Goal: Information Seeking & Learning: Check status

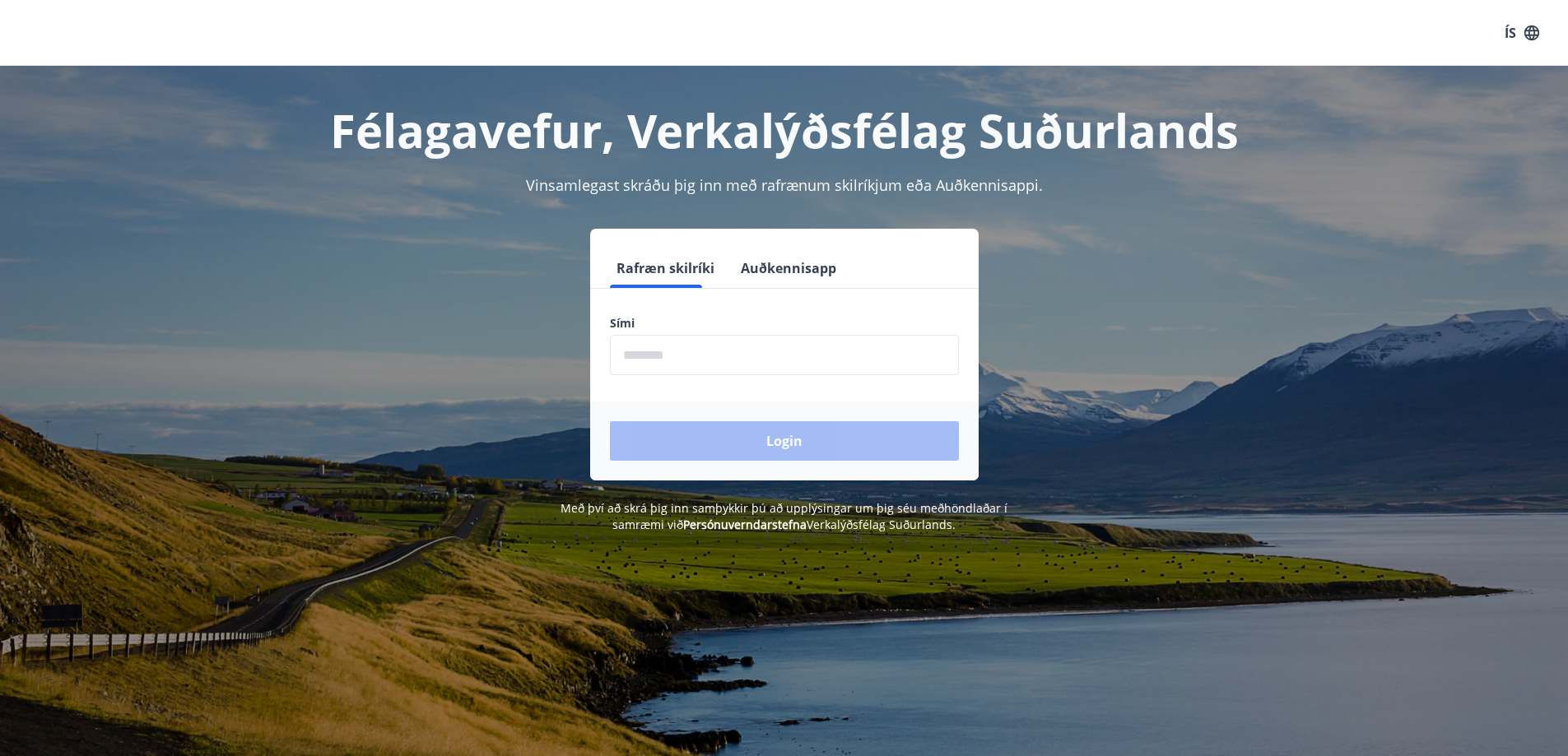
click at [693, 363] on input "phone" at bounding box center [784, 355] width 349 height 41
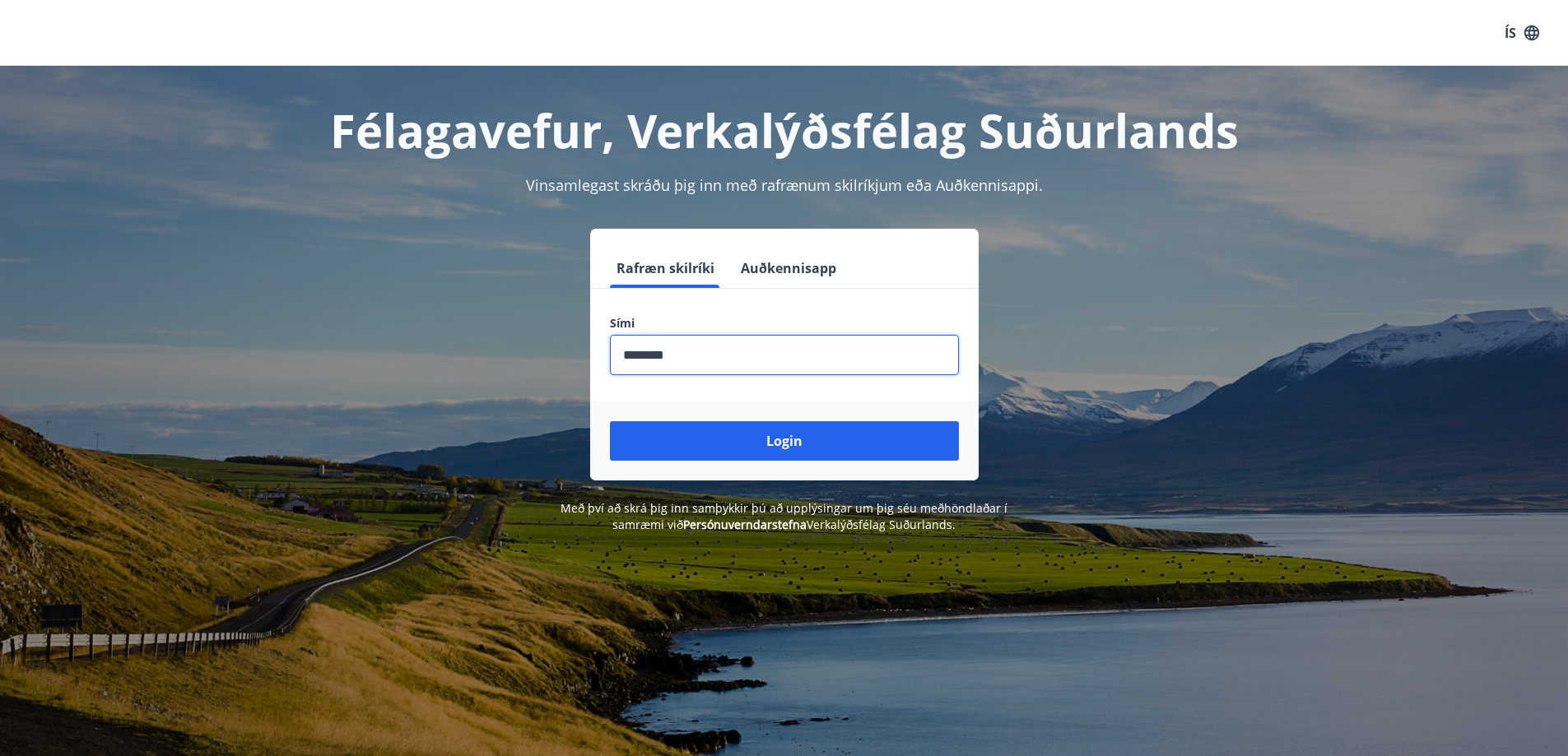
type input "********"
click at [610, 421] on button "Login" at bounding box center [784, 441] width 349 height 40
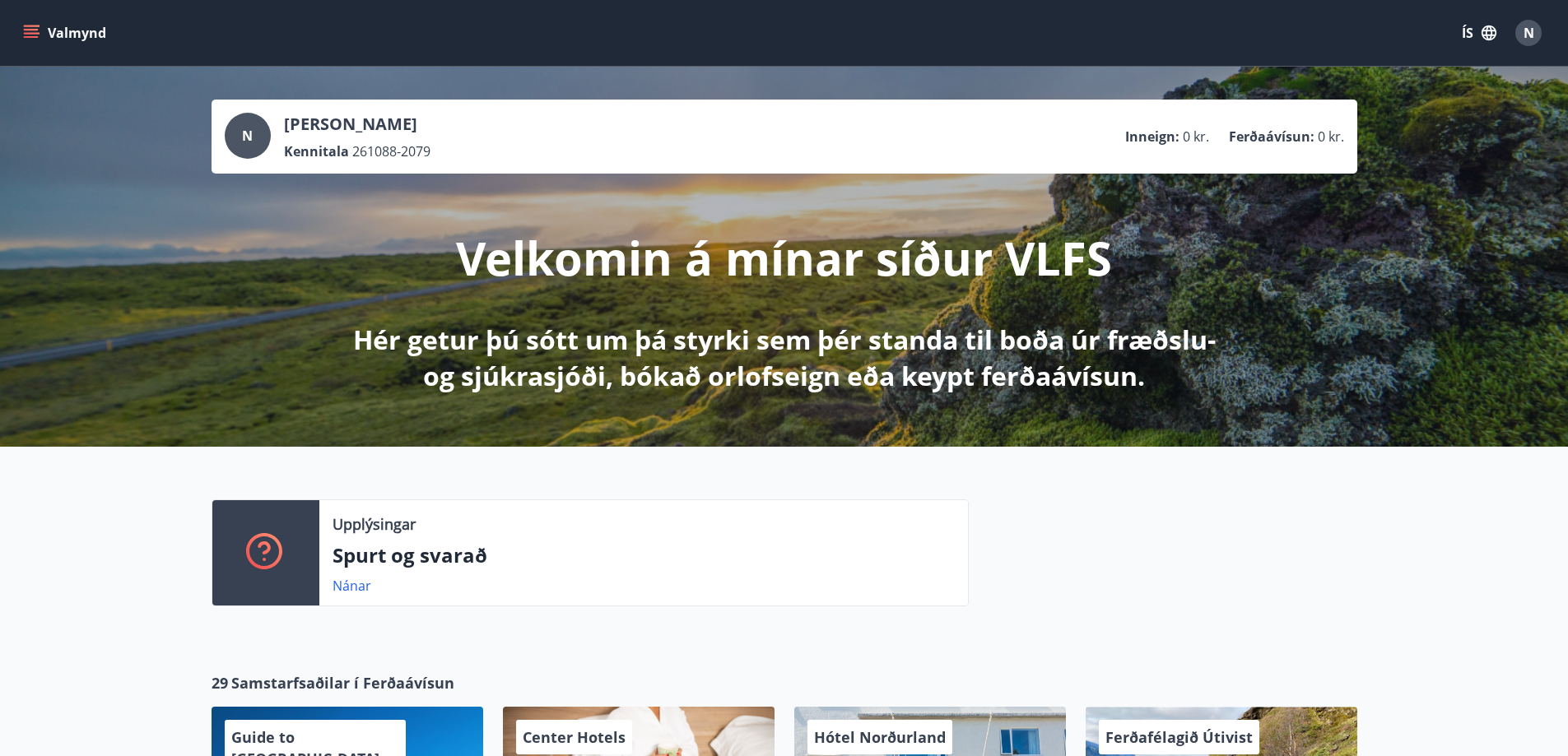
click at [27, 31] on icon "menu" at bounding box center [31, 33] width 16 height 16
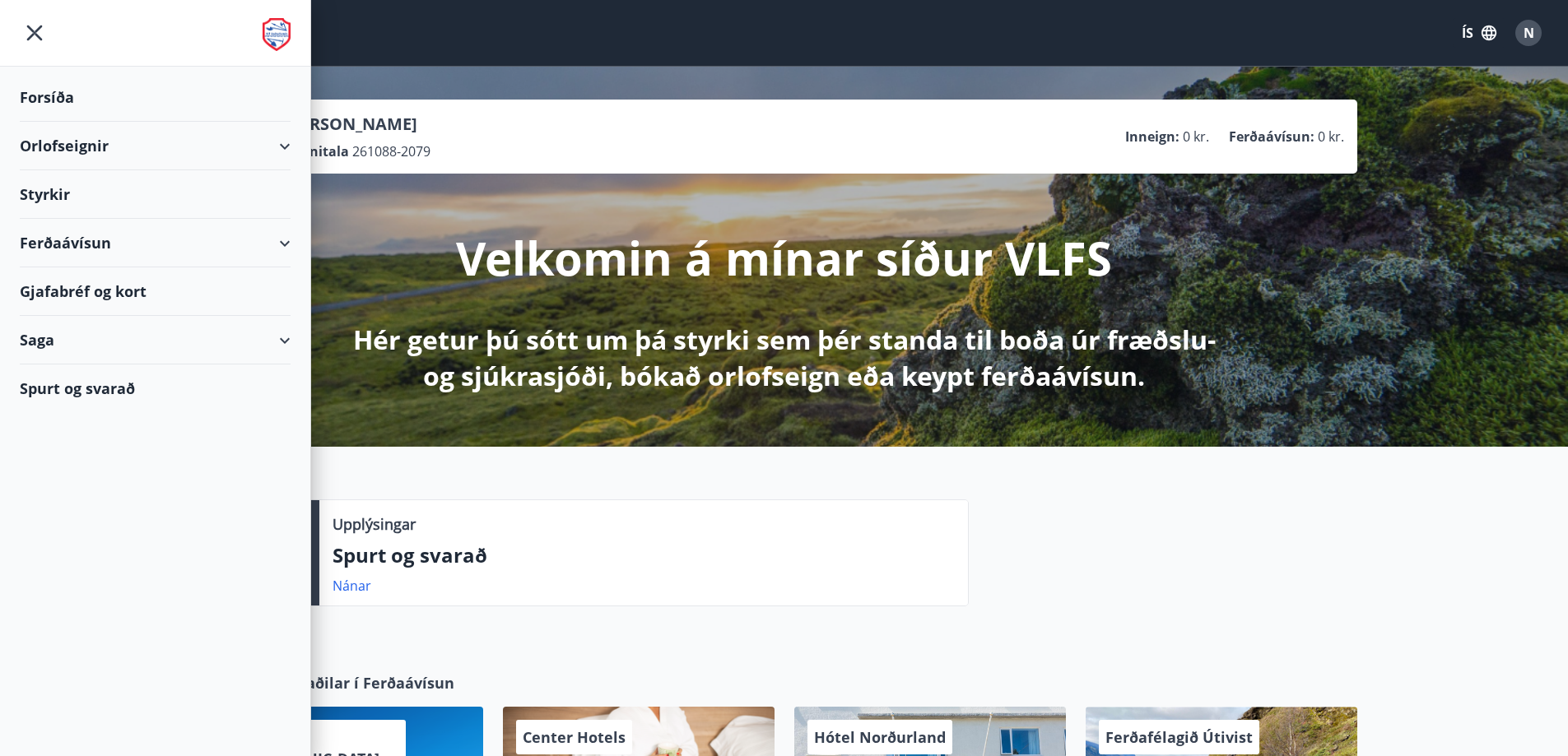
click at [292, 141] on icon at bounding box center [284, 146] width 20 height 20
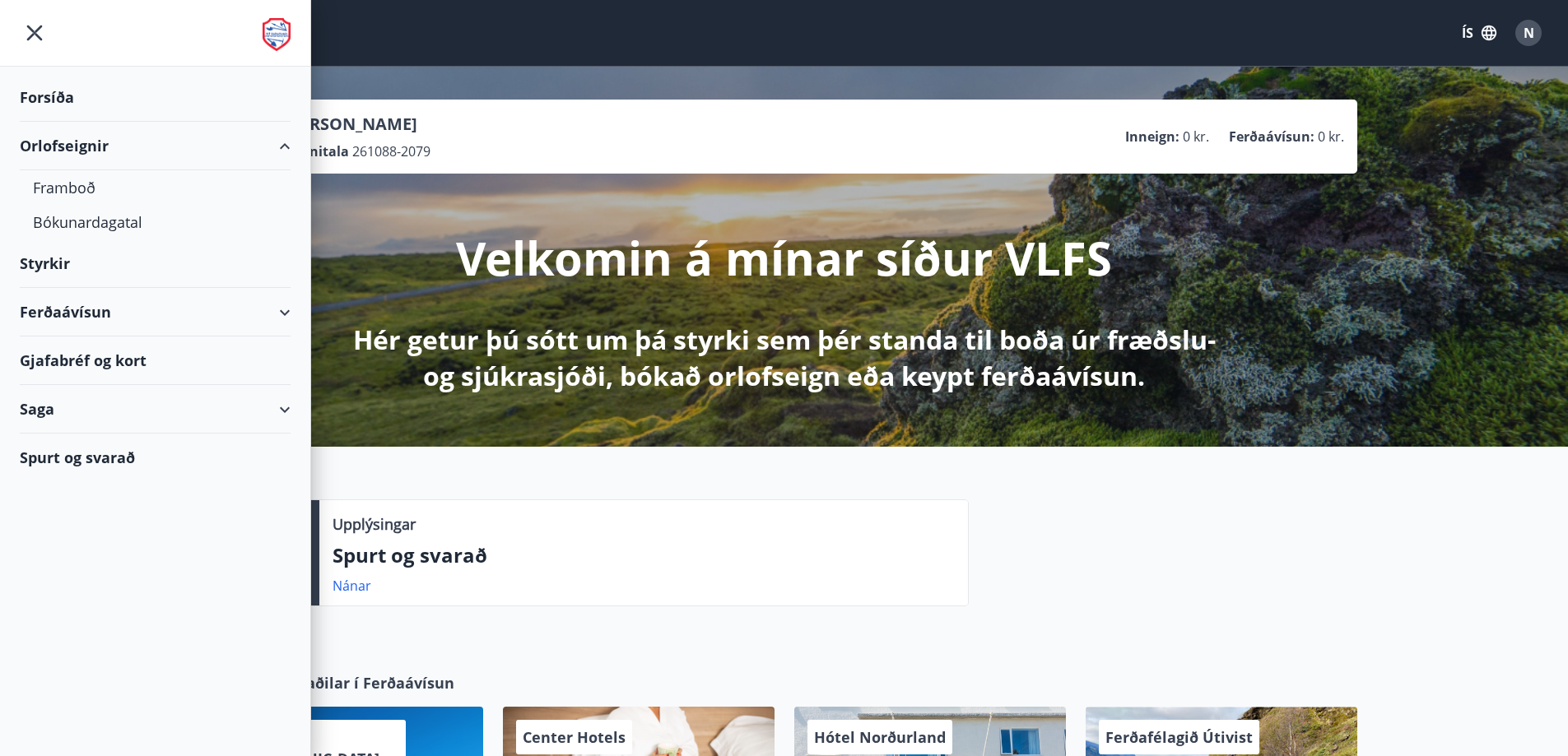
click at [288, 140] on div "Orlofseignir" at bounding box center [155, 146] width 271 height 48
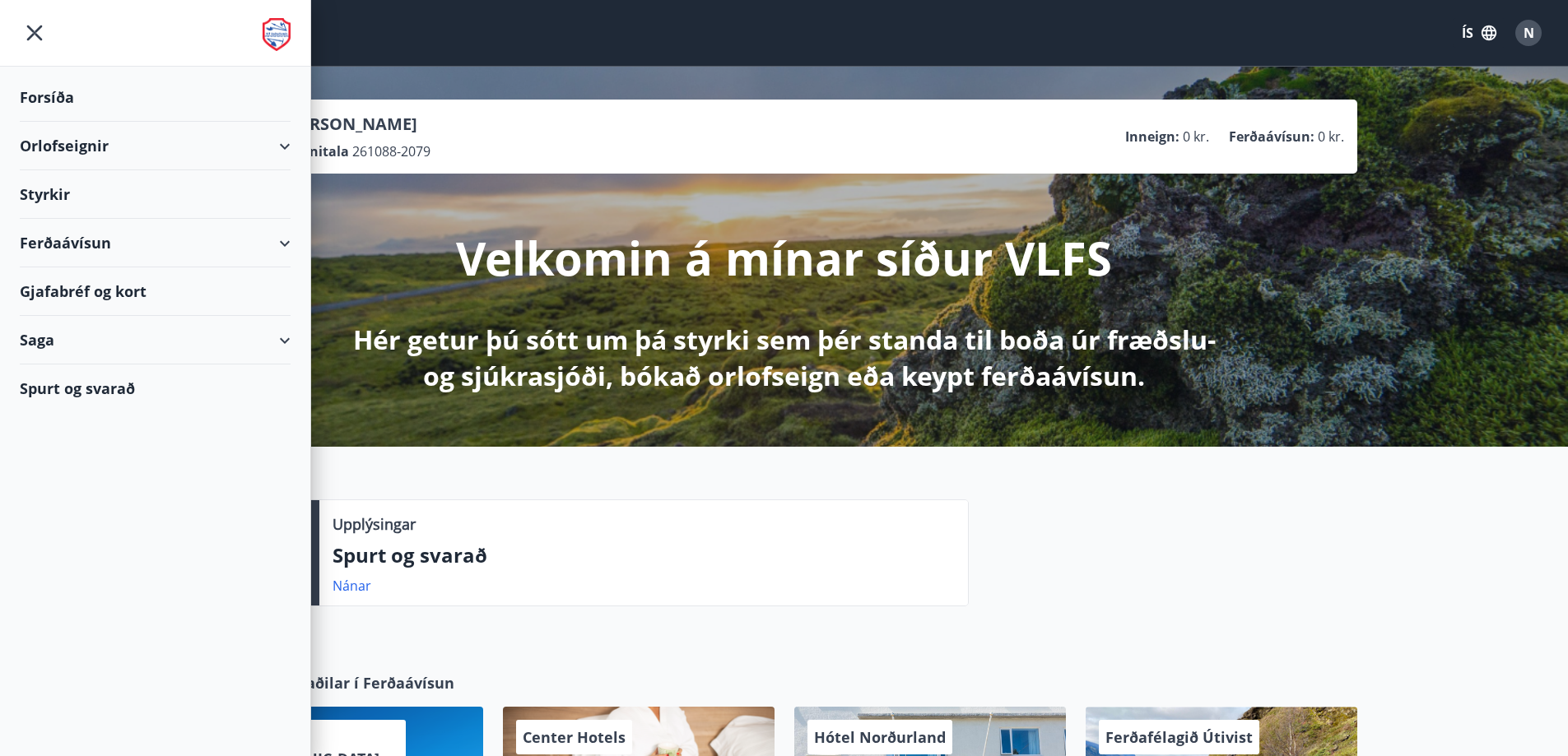
click at [1529, 27] on span "N" at bounding box center [1528, 33] width 10 height 18
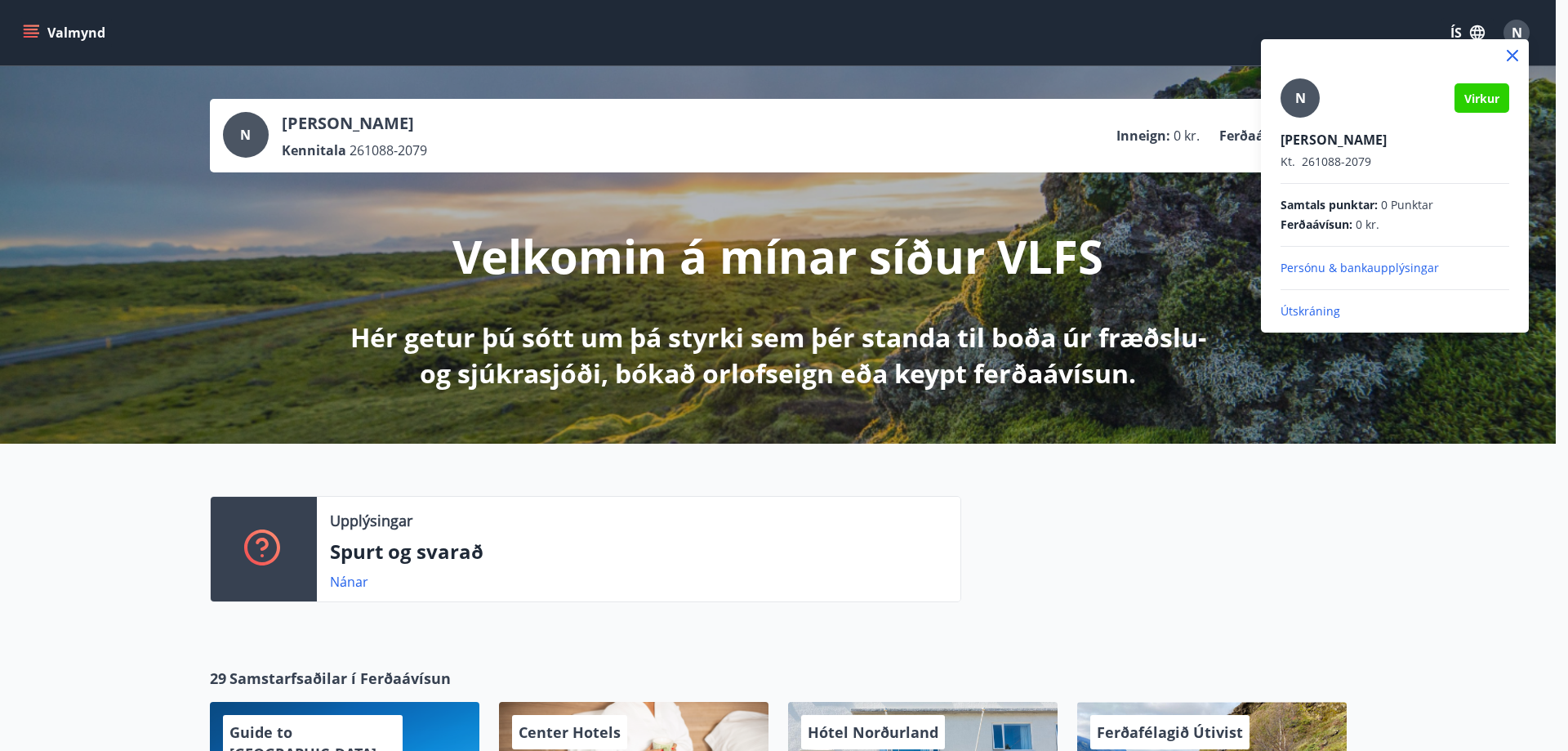
click at [1517, 27] on div at bounding box center [784, 376] width 1568 height 751
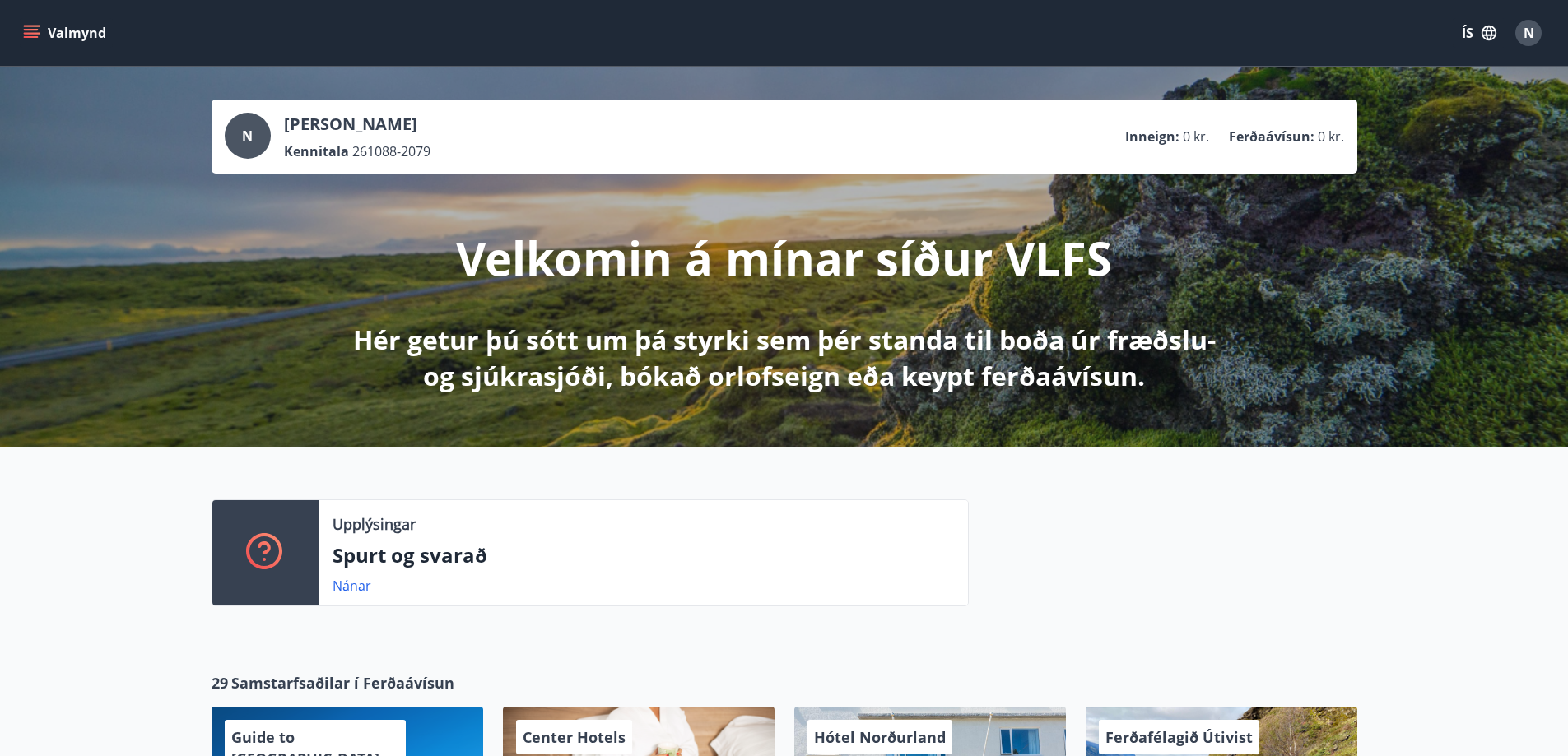
click at [33, 29] on icon "menu" at bounding box center [31, 29] width 15 height 2
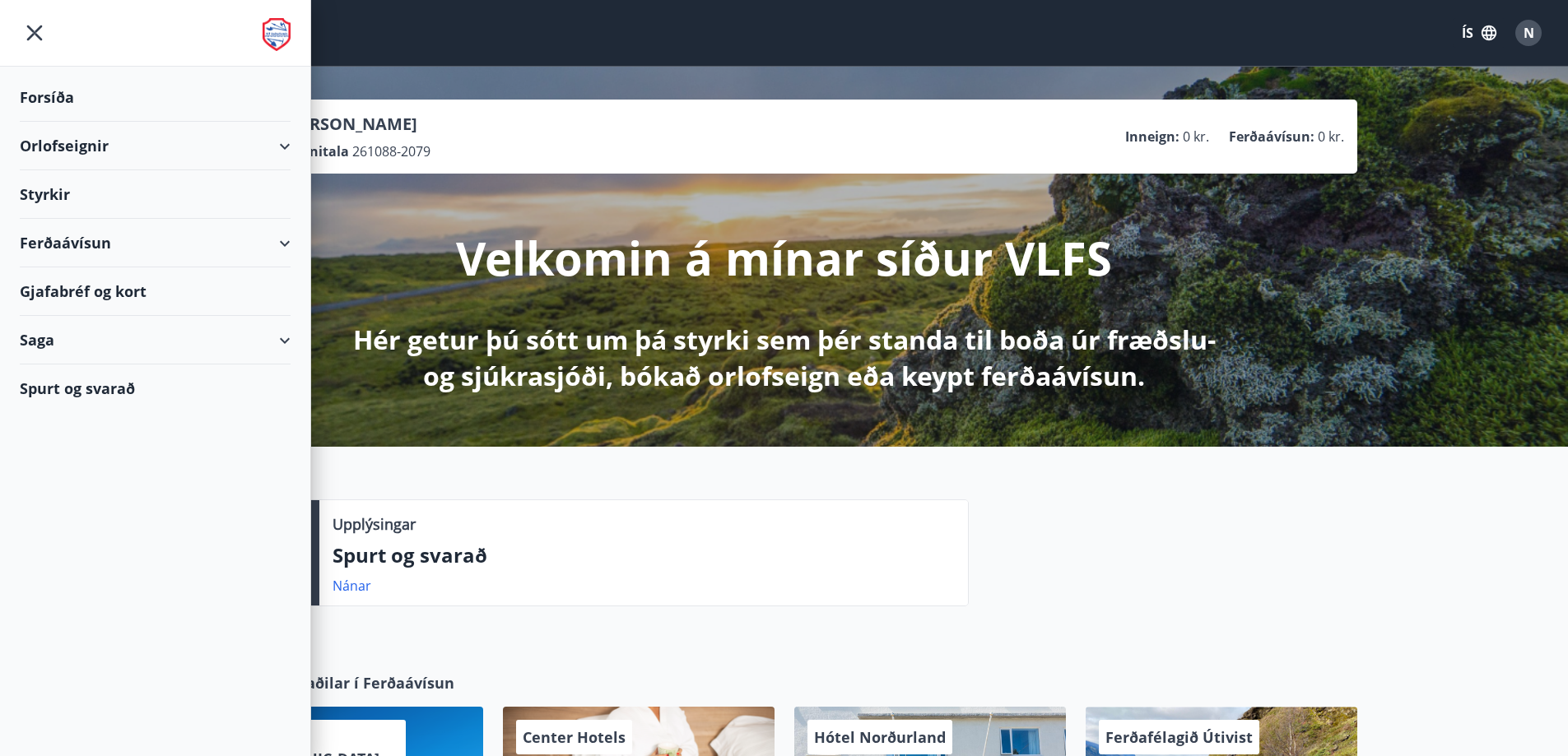
click at [64, 194] on div "Styrkir" at bounding box center [155, 194] width 271 height 48
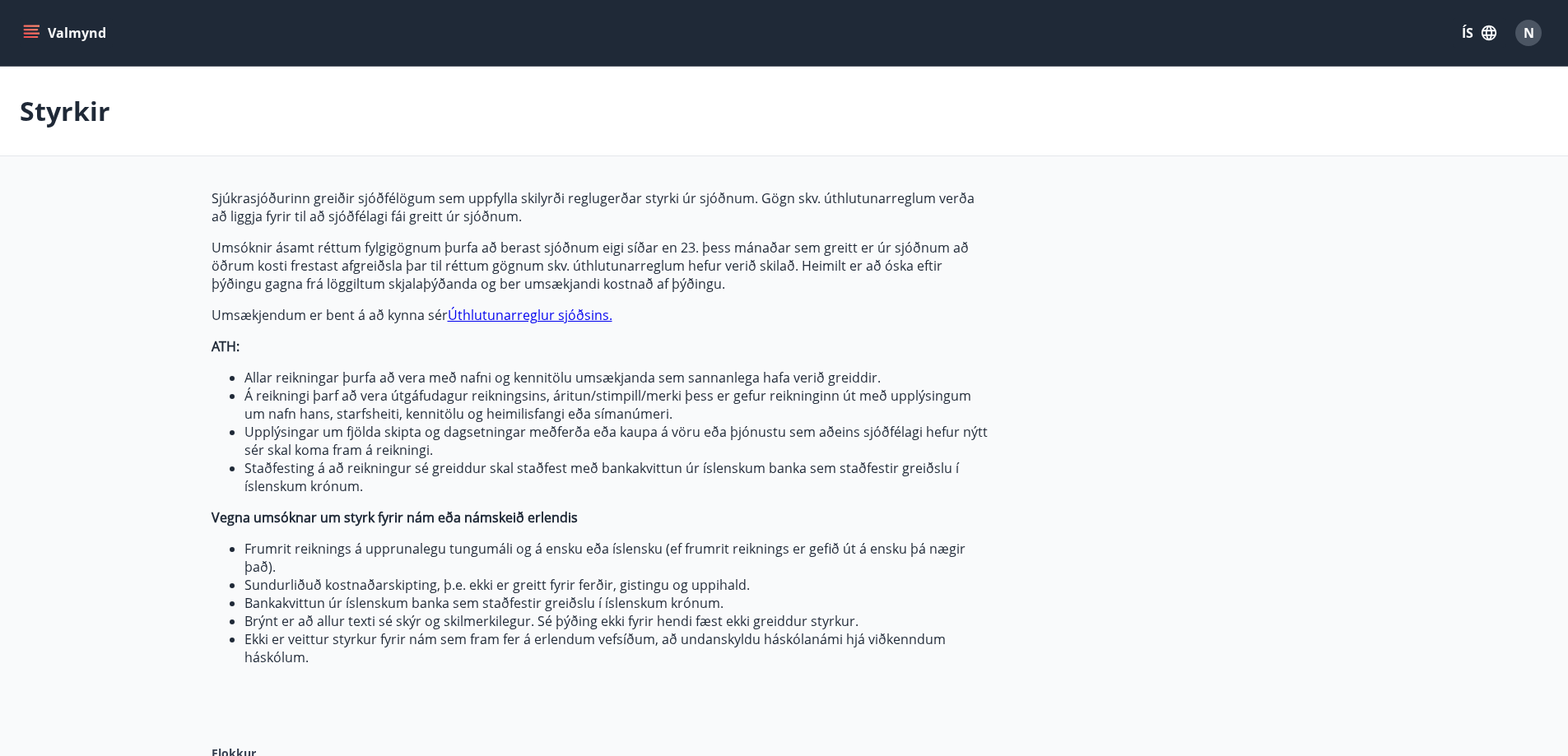
type input "***"
click at [21, 20] on div "Valmynd ÍS N" at bounding box center [784, 33] width 1568 height 66
click at [22, 22] on button "Valmynd" at bounding box center [66, 33] width 93 height 29
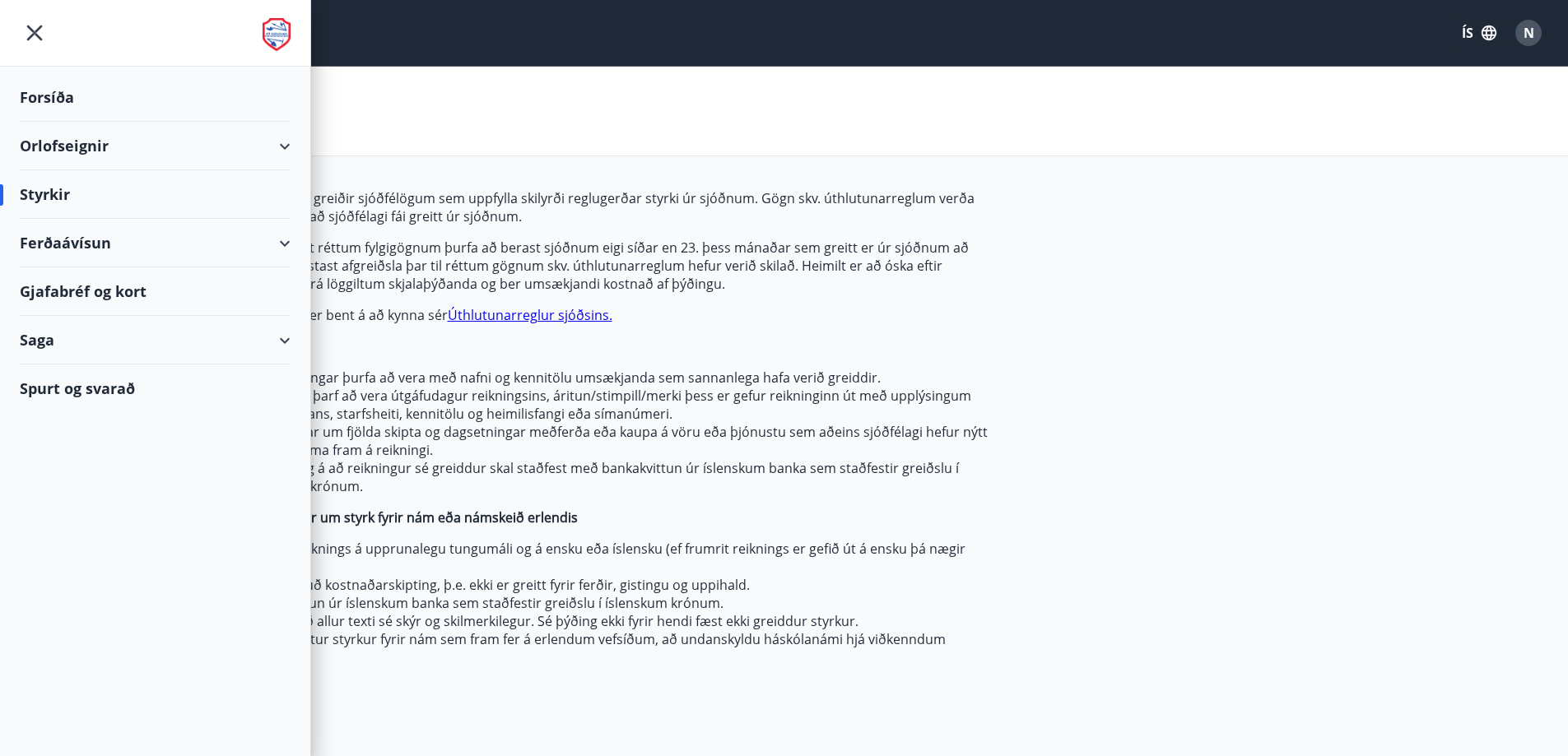
click at [509, 344] on p "ATH:" at bounding box center [600, 346] width 777 height 18
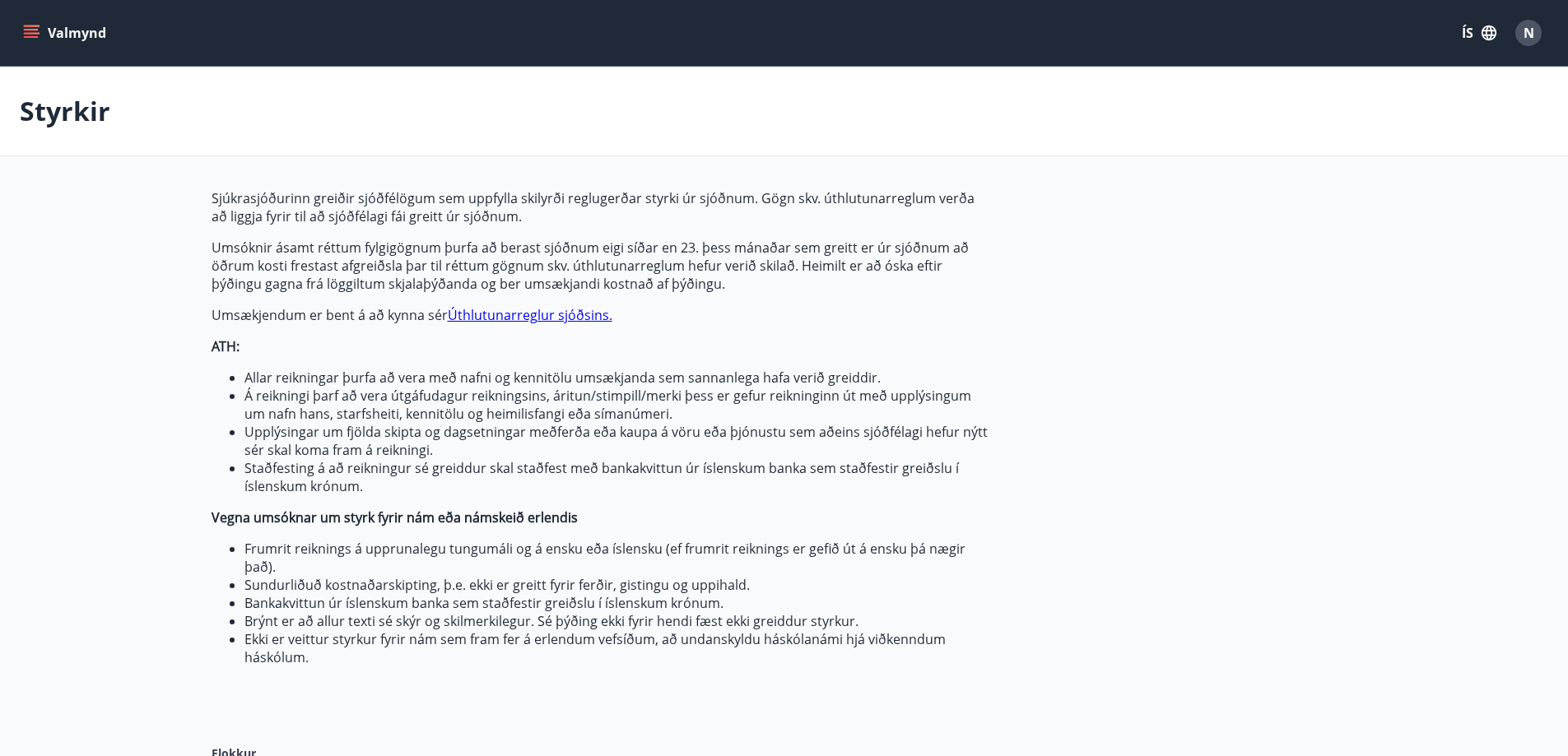
click at [38, 22] on button "Valmynd" at bounding box center [66, 33] width 93 height 29
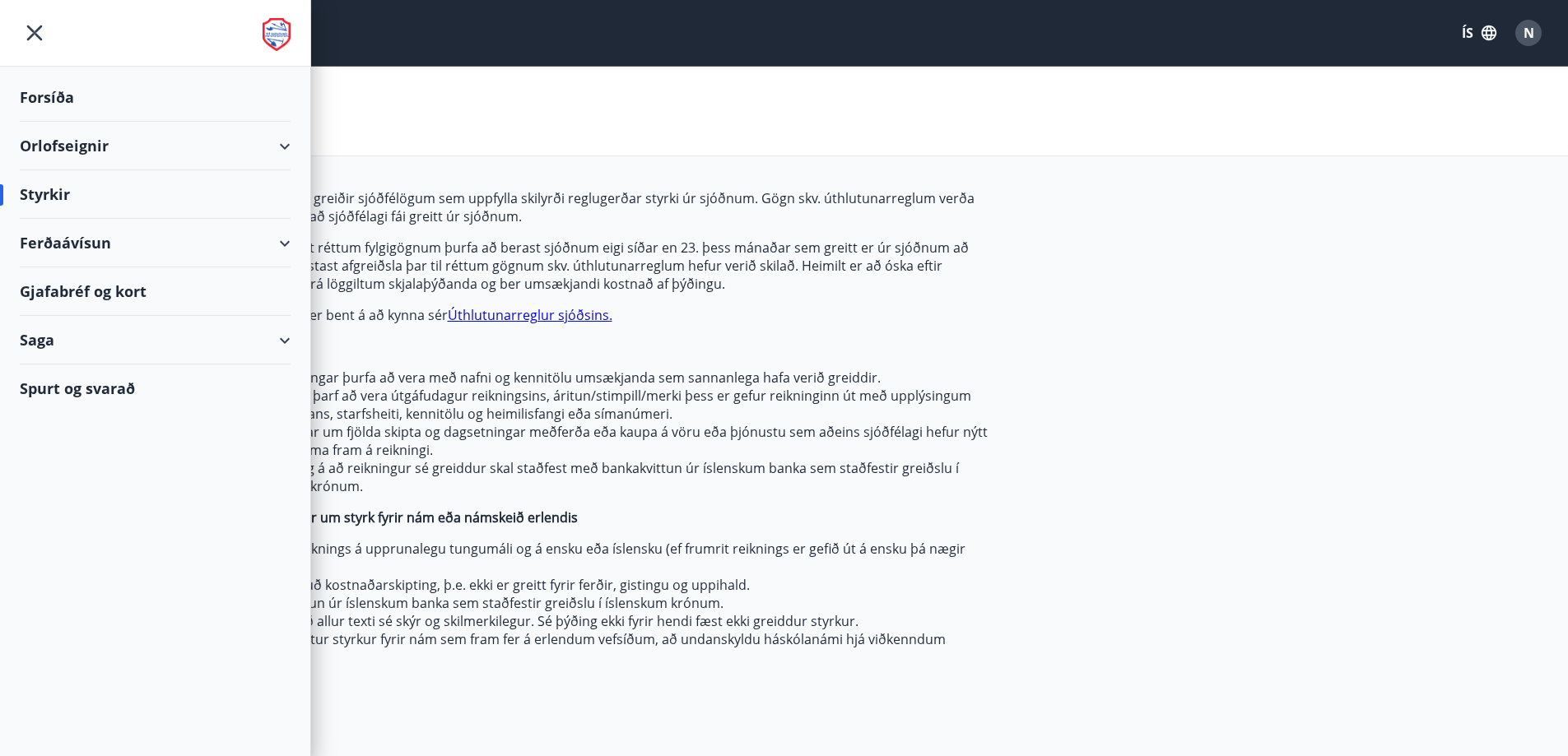
click at [278, 344] on div "Saga" at bounding box center [155, 340] width 271 height 48
click at [44, 343] on div "Saga" at bounding box center [155, 340] width 271 height 48
click at [66, 523] on div "Inneign" at bounding box center [155, 520] width 244 height 35
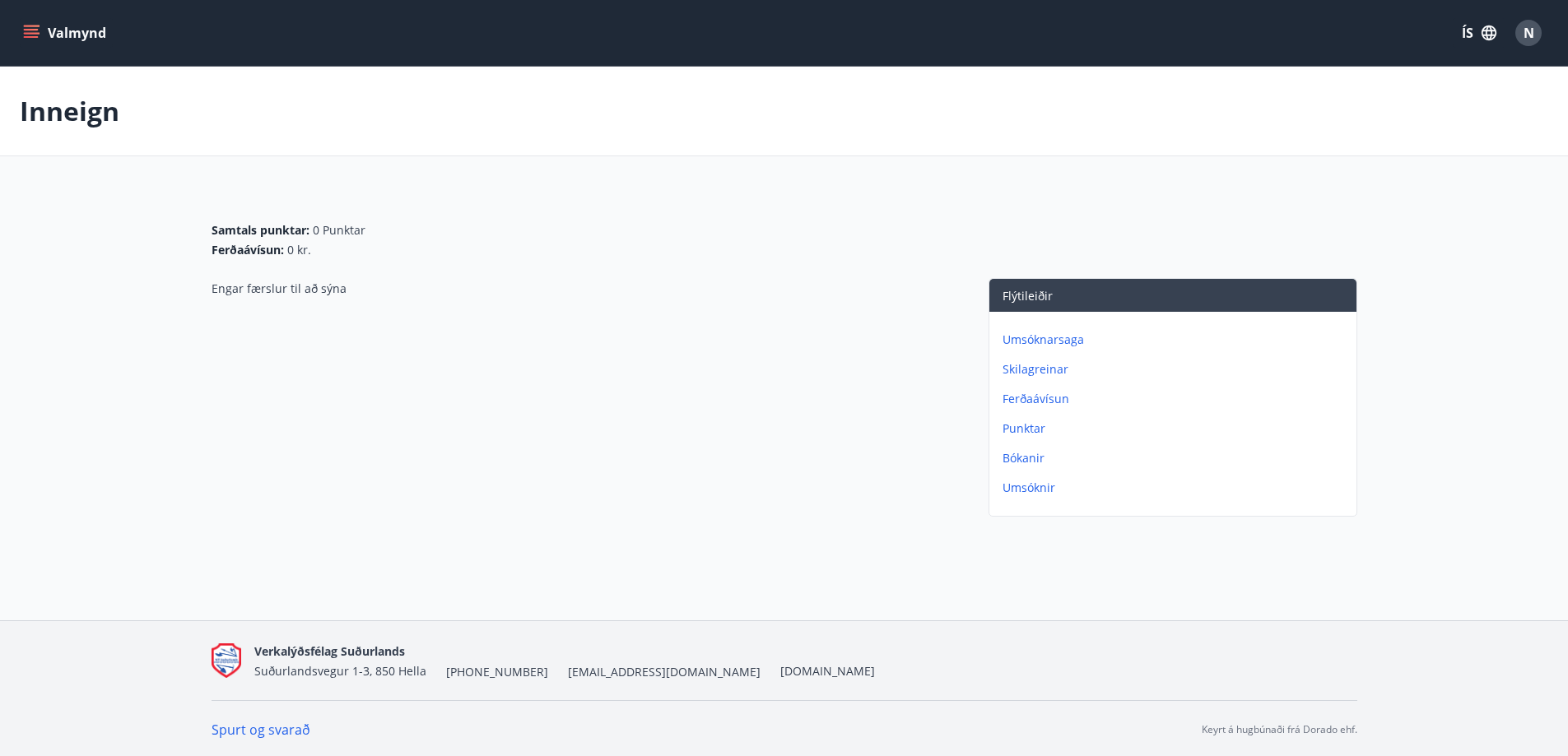
click at [16, 31] on div "Valmynd ÍS N" at bounding box center [784, 33] width 1568 height 66
click at [19, 33] on div "Valmynd ÍS N" at bounding box center [784, 33] width 1568 height 66
click at [22, 35] on button "Valmynd" at bounding box center [66, 33] width 93 height 29
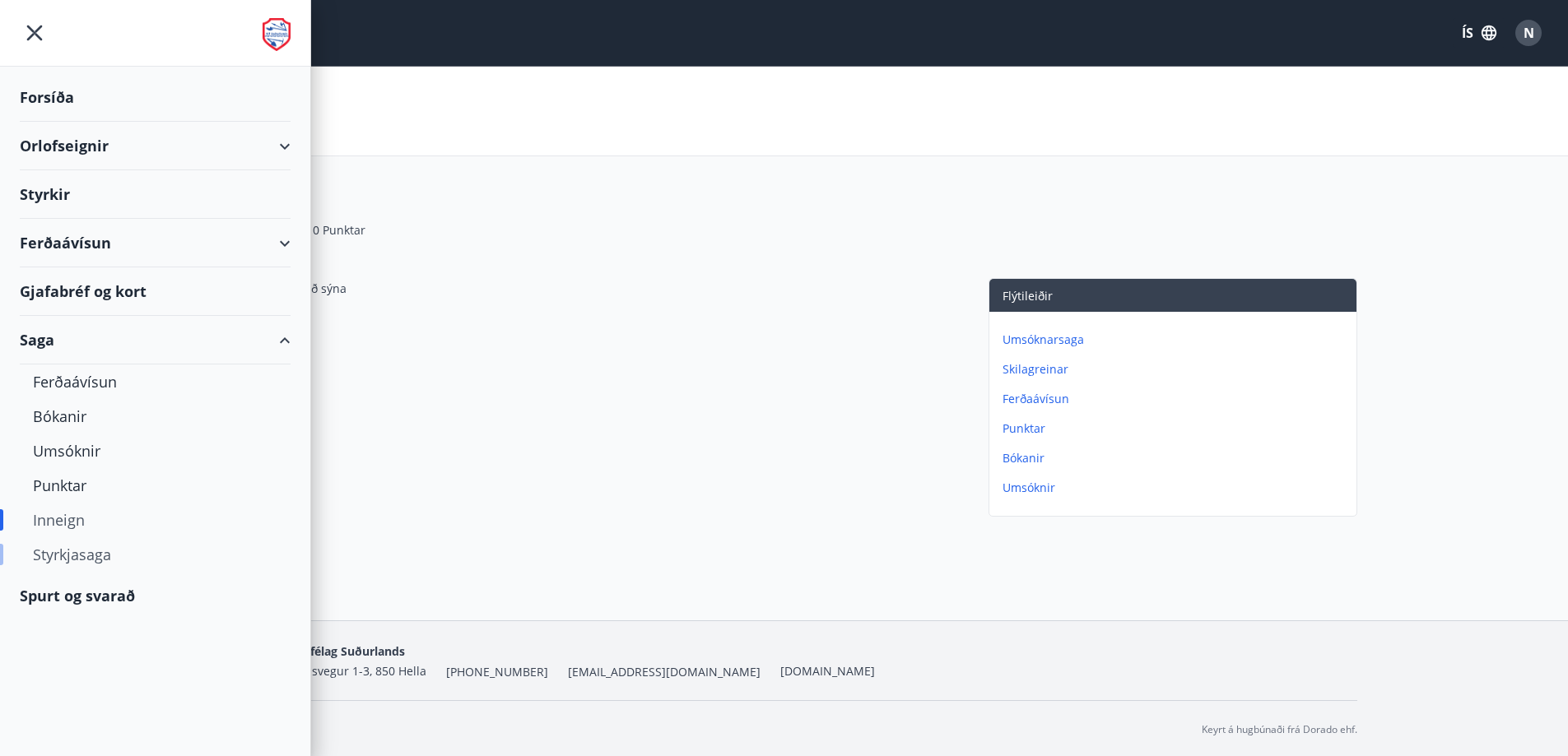
click at [74, 554] on div "Styrkjasaga" at bounding box center [155, 554] width 244 height 35
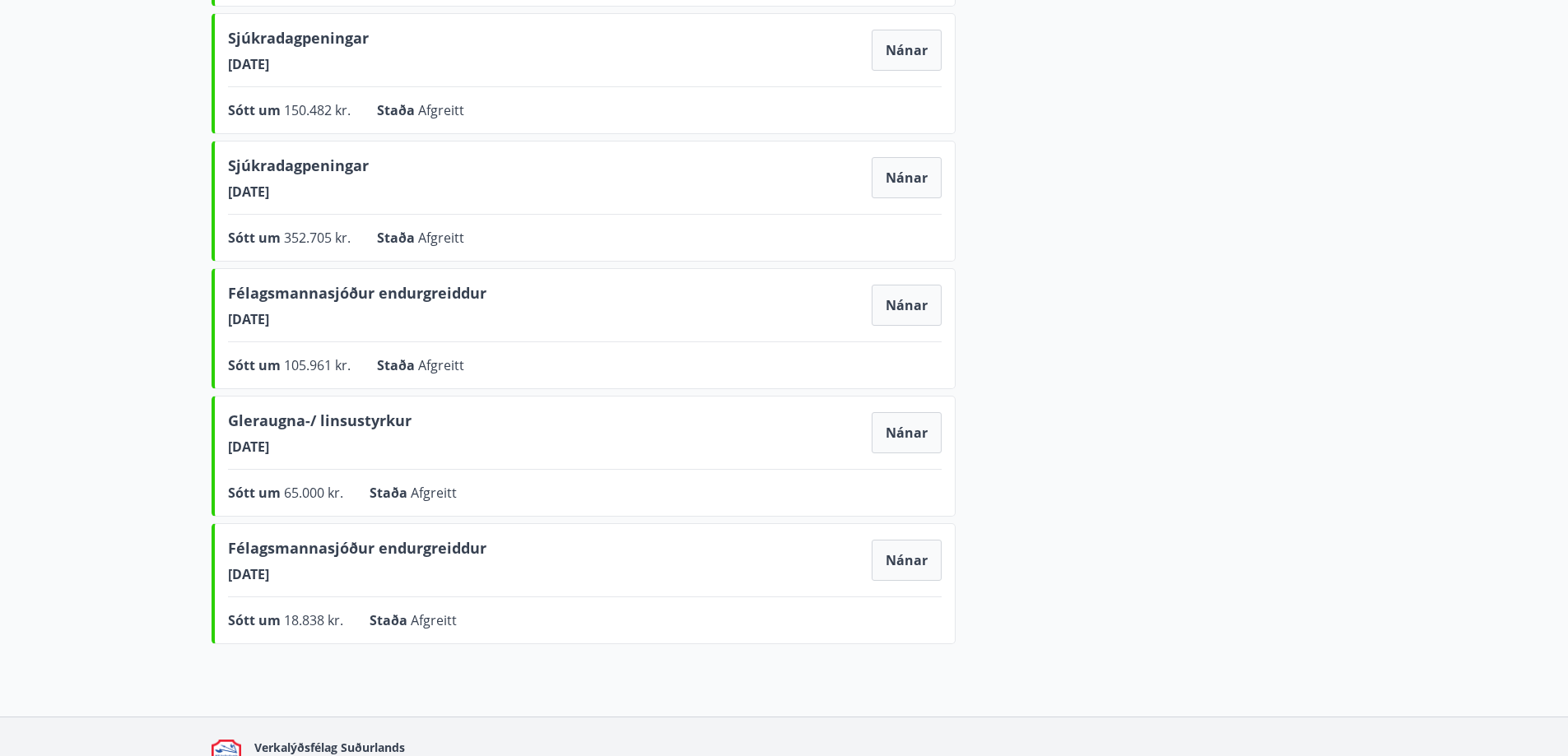
scroll to position [494, 0]
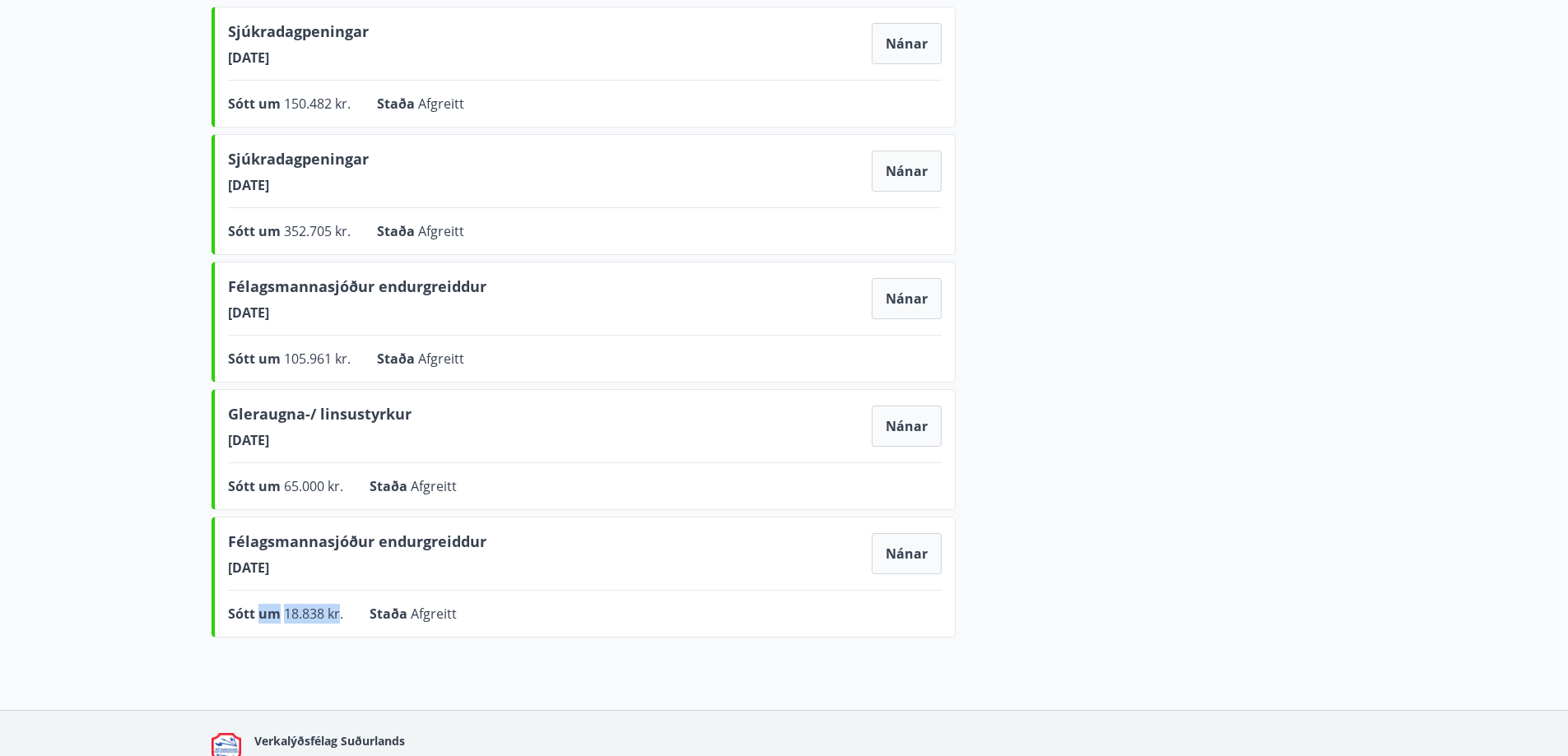
drag, startPoint x: 338, startPoint y: 611, endPoint x: 262, endPoint y: 611, distance: 76.0
click at [262, 611] on div "Sótt um 18.838 kr." at bounding box center [285, 614] width 115 height 20
click at [160, 639] on main "Styrkjasaga Samtals punktar : 0 Punktar Ferðaávísun : 0 kr. Tannlæknakostnaður …" at bounding box center [784, 108] width 1568 height 1071
drag, startPoint x: 339, startPoint y: 489, endPoint x: 275, endPoint y: 492, distance: 64.1
click at [275, 492] on div "Sótt um 65.000 kr." at bounding box center [285, 486] width 115 height 20
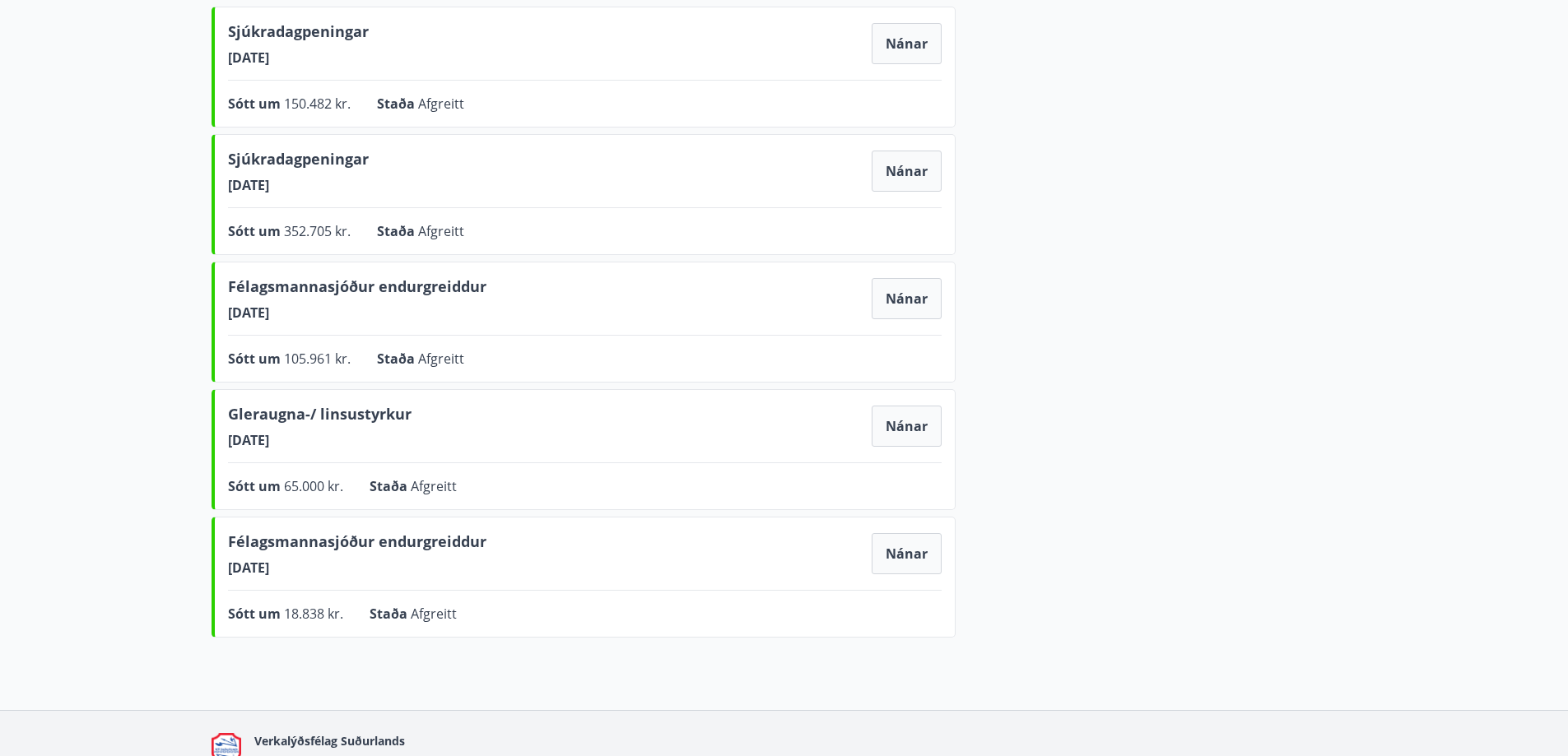
click at [555, 508] on div "Gleraugna-/ linsustyrkur 16.05.2024 Nánar Sótt um 65.000 kr. Staða Afgreitt Nán…" at bounding box center [584, 450] width 744 height 121
drag, startPoint x: 290, startPoint y: 571, endPoint x: 247, endPoint y: 574, distance: 43.1
click at [247, 574] on span "31.01.2024" at bounding box center [357, 567] width 258 height 18
click at [134, 551] on main "Styrkjasaga Samtals punktar : 0 Punktar Ferðaávísun : 0 kr. Tannlæknakostnaður …" at bounding box center [784, 108] width 1568 height 1071
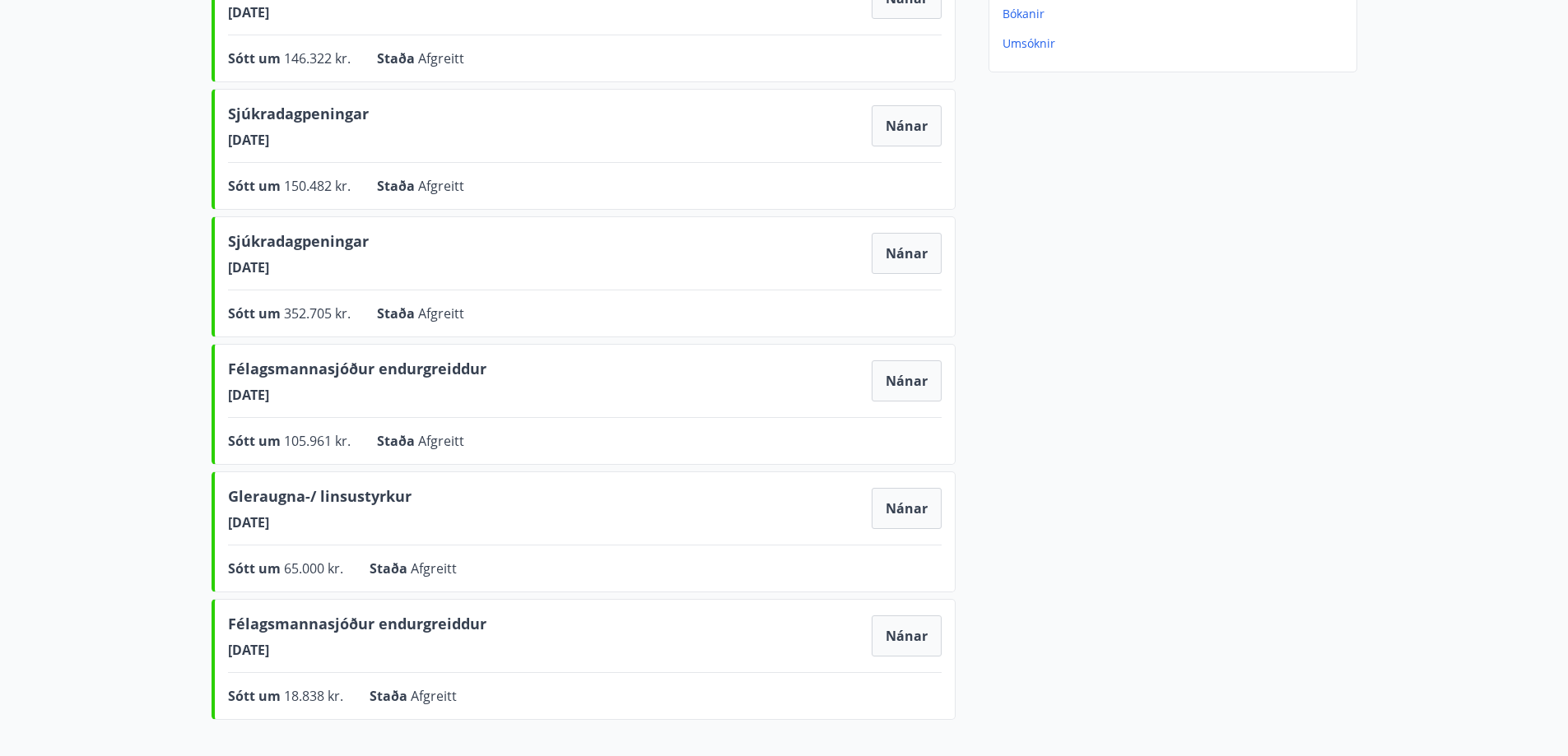
drag, startPoint x: 212, startPoint y: 392, endPoint x: 165, endPoint y: 392, distance: 47.0
click at [165, 392] on main "Styrkjasaga Samtals punktar : 0 Punktar Ferðaávísun : 0 kr. Tannlæknakostnaður …" at bounding box center [784, 191] width 1568 height 1071
drag, startPoint x: 153, startPoint y: 397, endPoint x: 222, endPoint y: 401, distance: 69.1
click at [155, 399] on main "Styrkjasaga Samtals punktar : 0 Punktar Ferðaávísun : 0 kr. Tannlæknakostnaður …" at bounding box center [784, 191] width 1568 height 1071
click at [317, 398] on span "31.01.2025" at bounding box center [357, 394] width 258 height 18
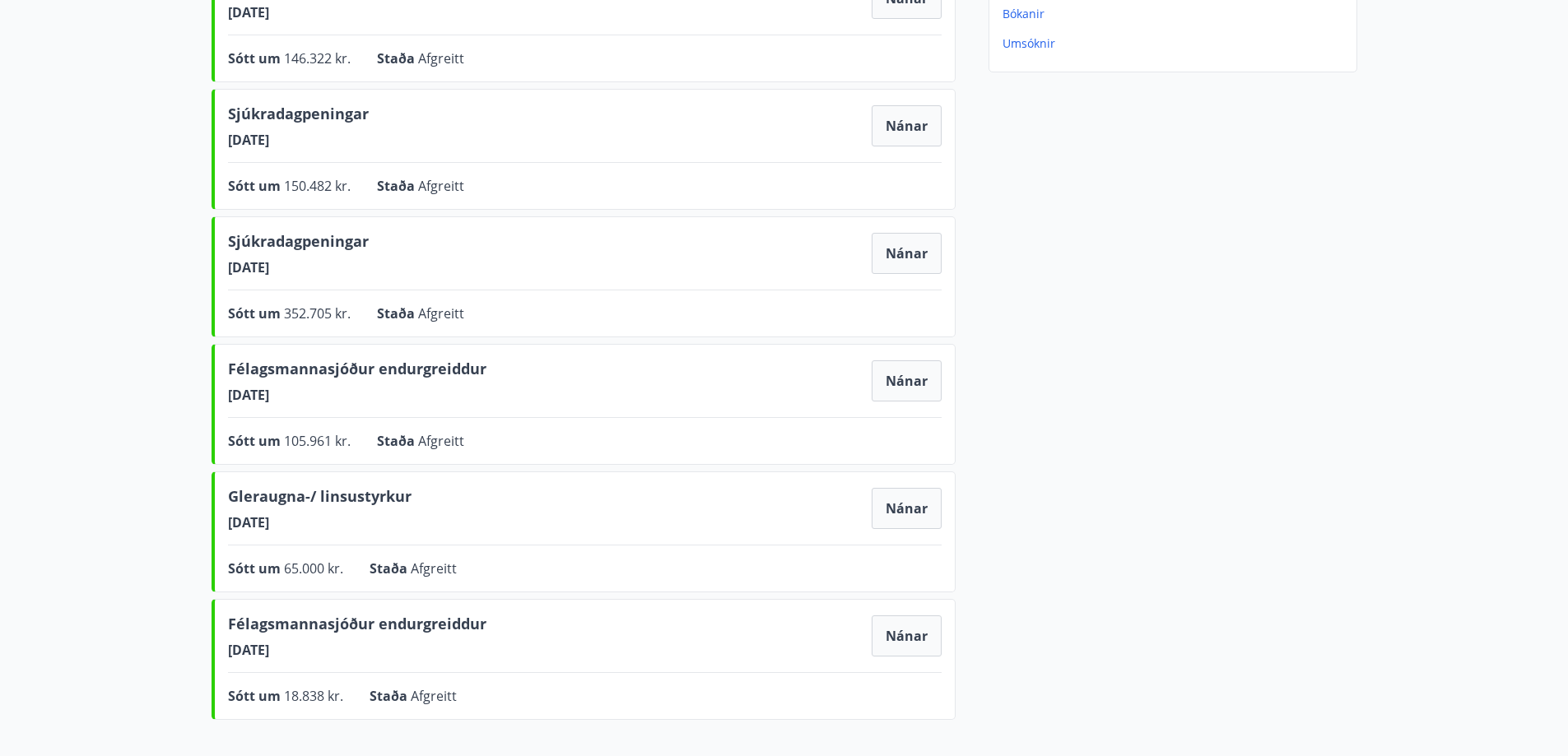
drag, startPoint x: 292, startPoint y: 392, endPoint x: 160, endPoint y: 395, distance: 132.0
click at [160, 395] on main "Styrkjasaga Samtals punktar : 0 Punktar Ferðaávísun : 0 kr. Tannlæknakostnaður …" at bounding box center [784, 191] width 1568 height 1071
click at [150, 396] on main "Styrkjasaga Samtals punktar : 0 Punktar Ferðaávísun : 0 kr. Tannlæknakostnaður …" at bounding box center [784, 191] width 1568 height 1071
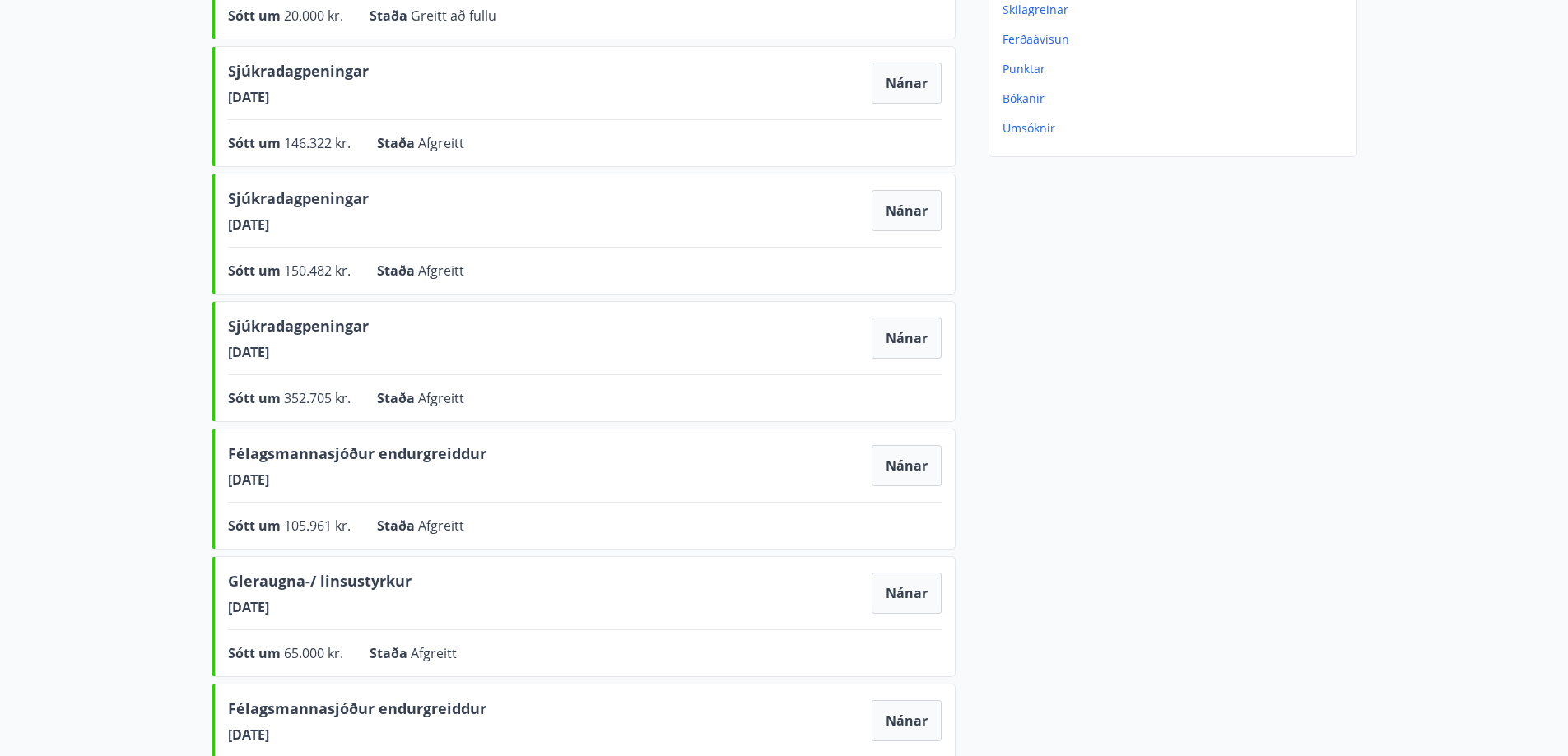
scroll to position [247, 0]
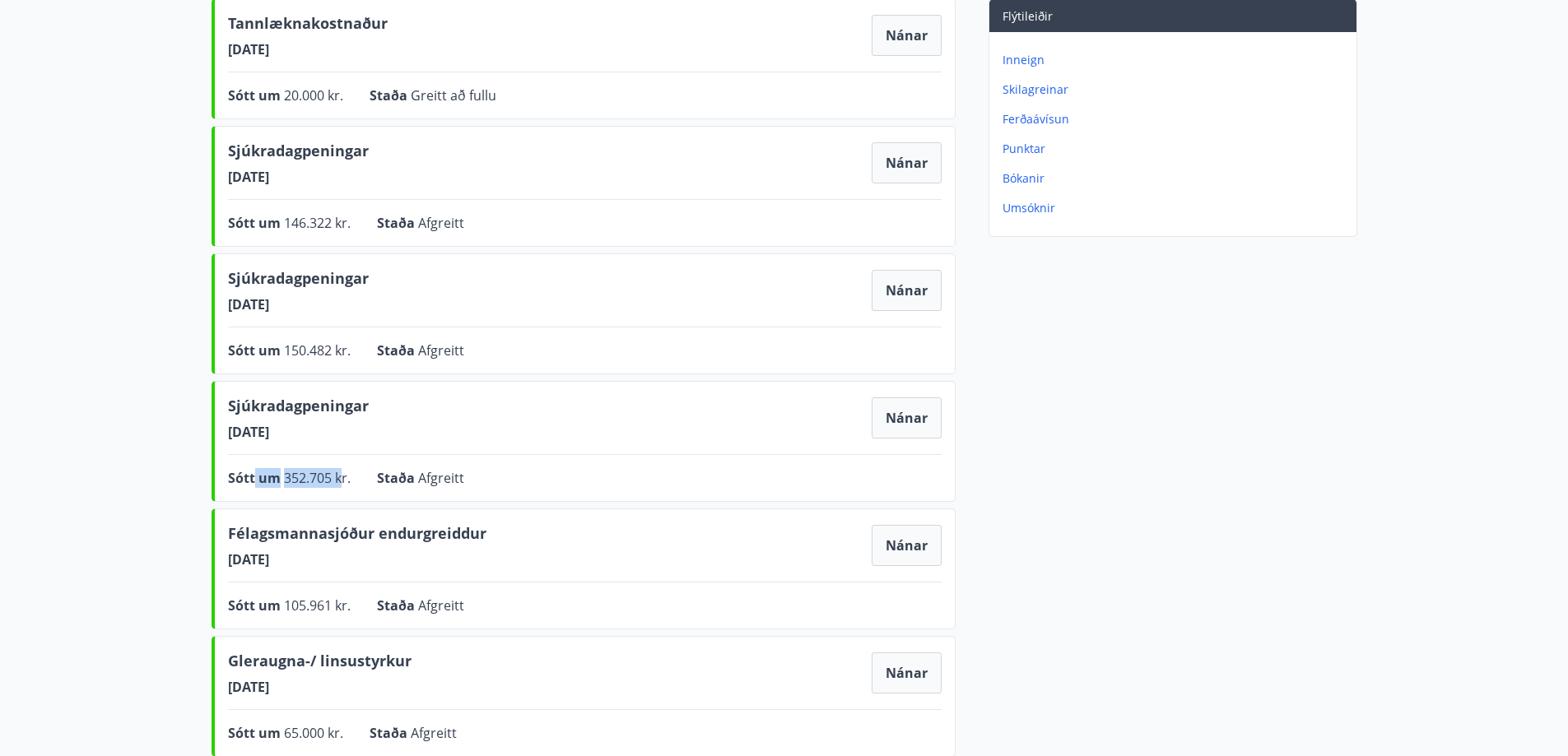
drag, startPoint x: 343, startPoint y: 480, endPoint x: 255, endPoint y: 480, distance: 88.0
click at [255, 480] on div "Sótt um 352.705 kr." at bounding box center [289, 477] width 123 height 20
click at [684, 511] on div "Félagsmannasjóður endurgreiddur 31.01.2025 Nánar Sótt um 105.961 kr. Staða Afgr…" at bounding box center [584, 569] width 744 height 121
drag, startPoint x: 871, startPoint y: 546, endPoint x: 885, endPoint y: 546, distance: 14.0
click at [877, 546] on div "Félagsmannasjóður endurgreiddur 31.01.2025 Nánar" at bounding box center [585, 545] width 713 height 46
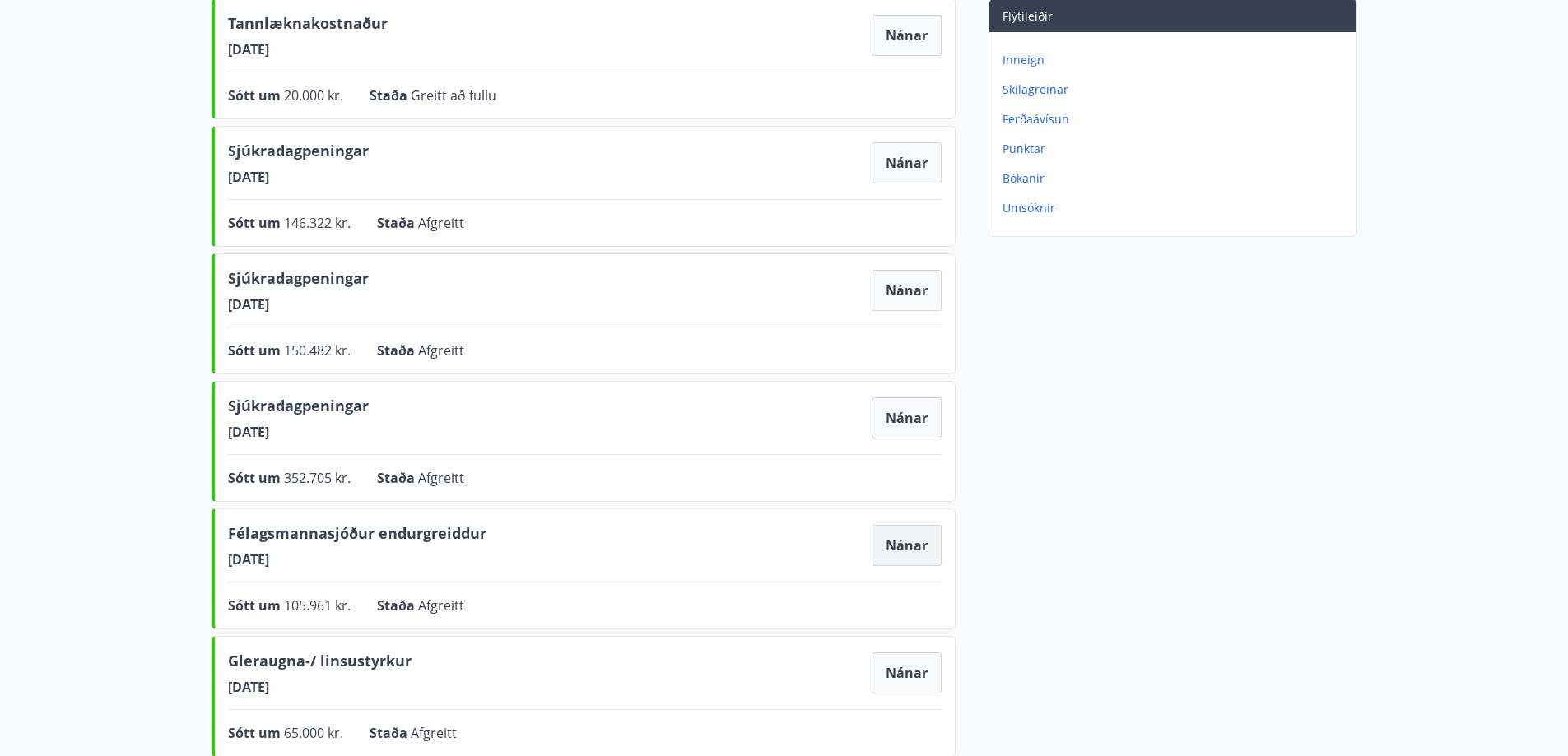
click at [885, 546] on button "Nánar" at bounding box center [906, 545] width 70 height 41
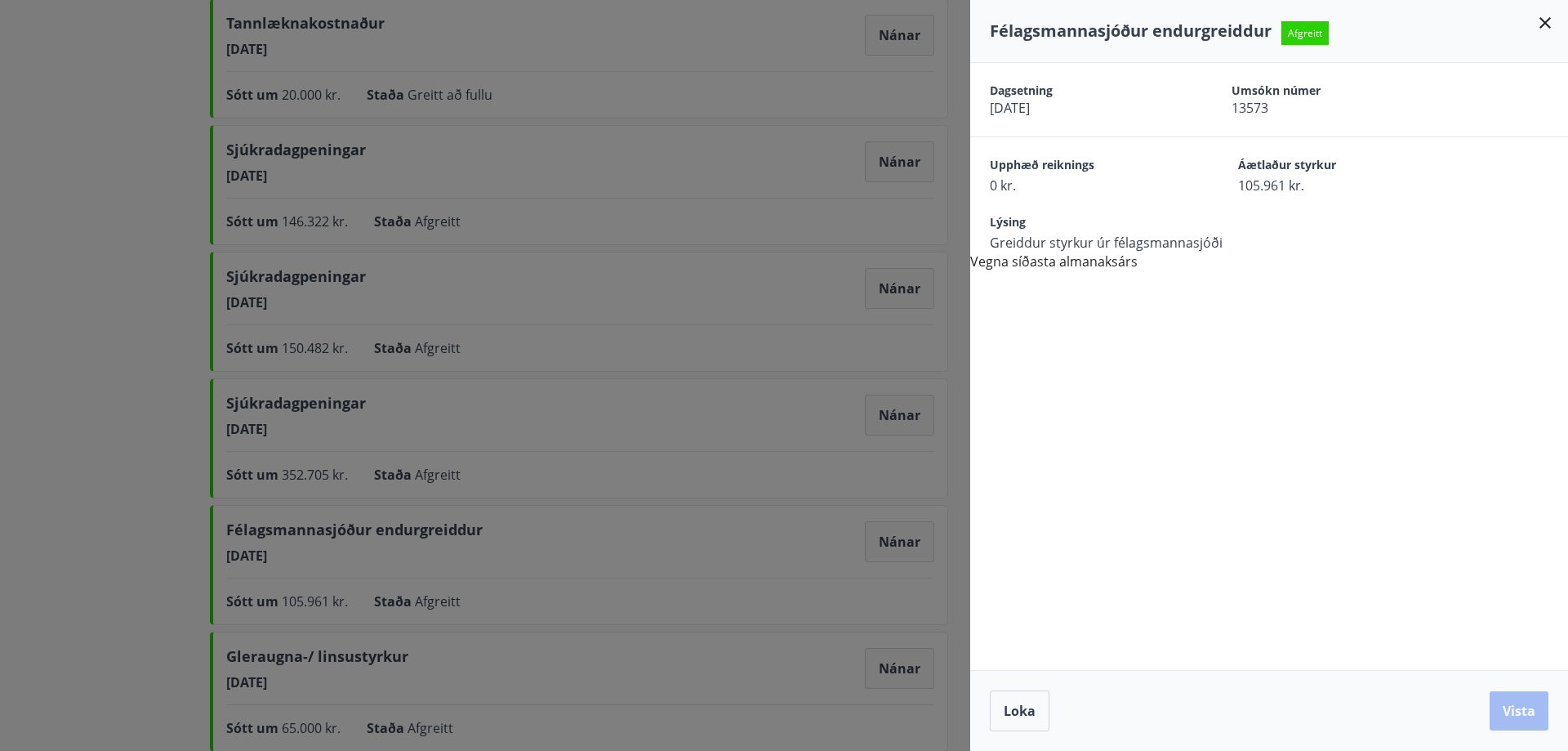
click at [811, 508] on div at bounding box center [784, 376] width 1568 height 751
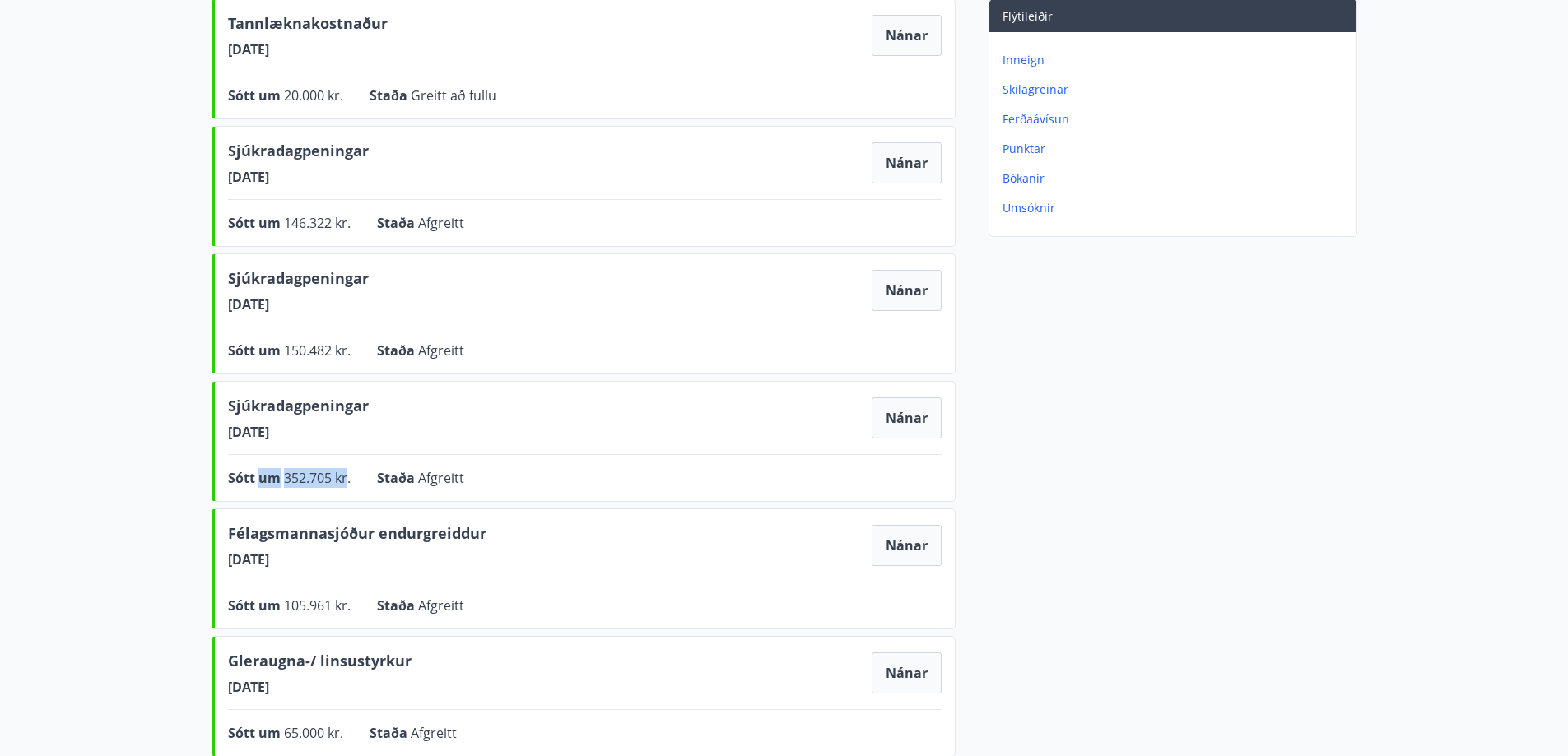
drag, startPoint x: 348, startPoint y: 480, endPoint x: 256, endPoint y: 466, distance: 93.1
click at [256, 466] on div "Sjúkradagpeningar 19.05.2025 Nánar Sótt um 352.705 kr. Staða Afgreitt Nánar" at bounding box center [584, 441] width 744 height 121
click at [385, 444] on div "Sjúkradagpeningar 19.05.2025 Nánar Sótt um 352.705 kr. Staða Afgreitt Nánar" at bounding box center [584, 441] width 744 height 121
click at [923, 403] on button "Nánar" at bounding box center [906, 418] width 70 height 41
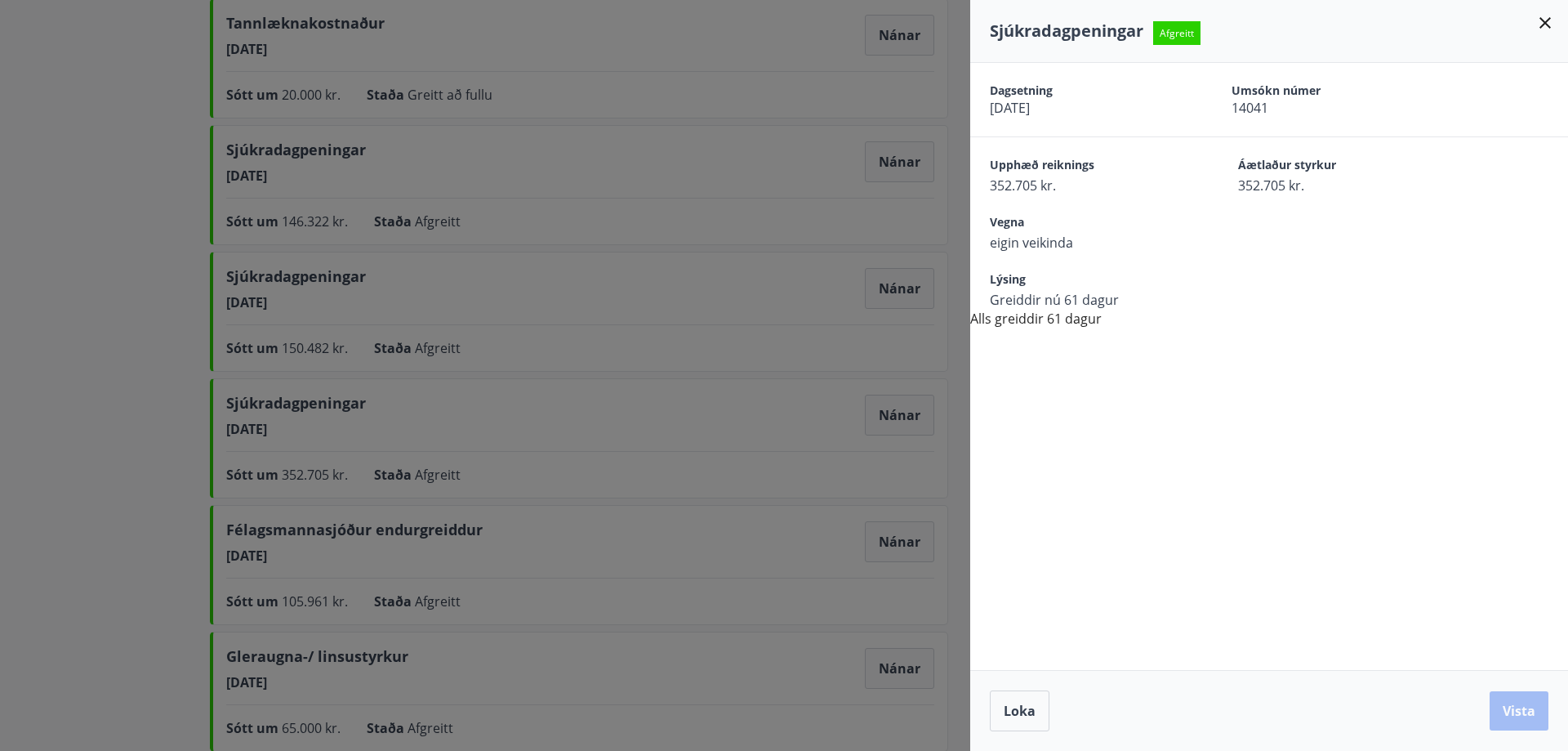
click at [659, 382] on div at bounding box center [784, 376] width 1568 height 751
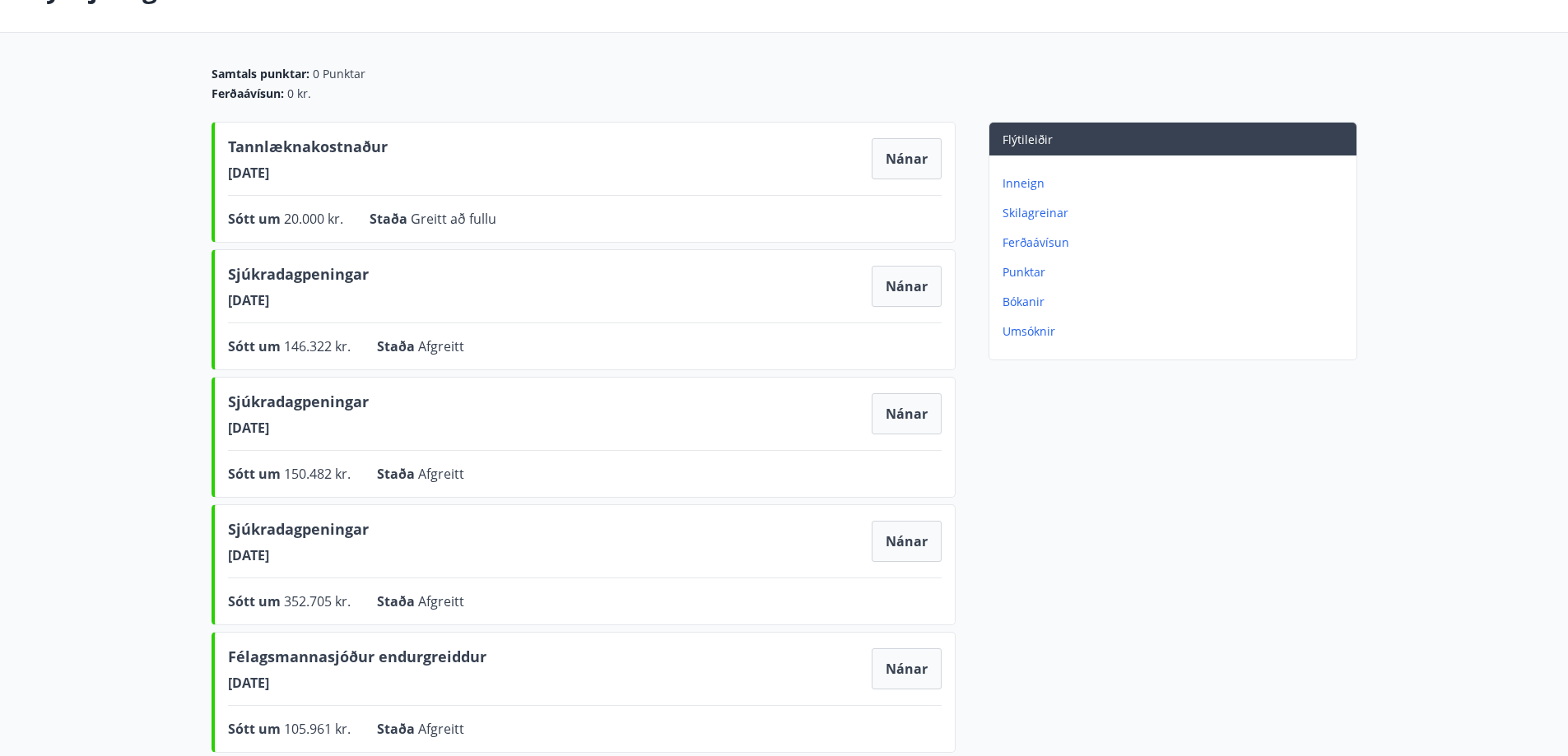
scroll to position [82, 0]
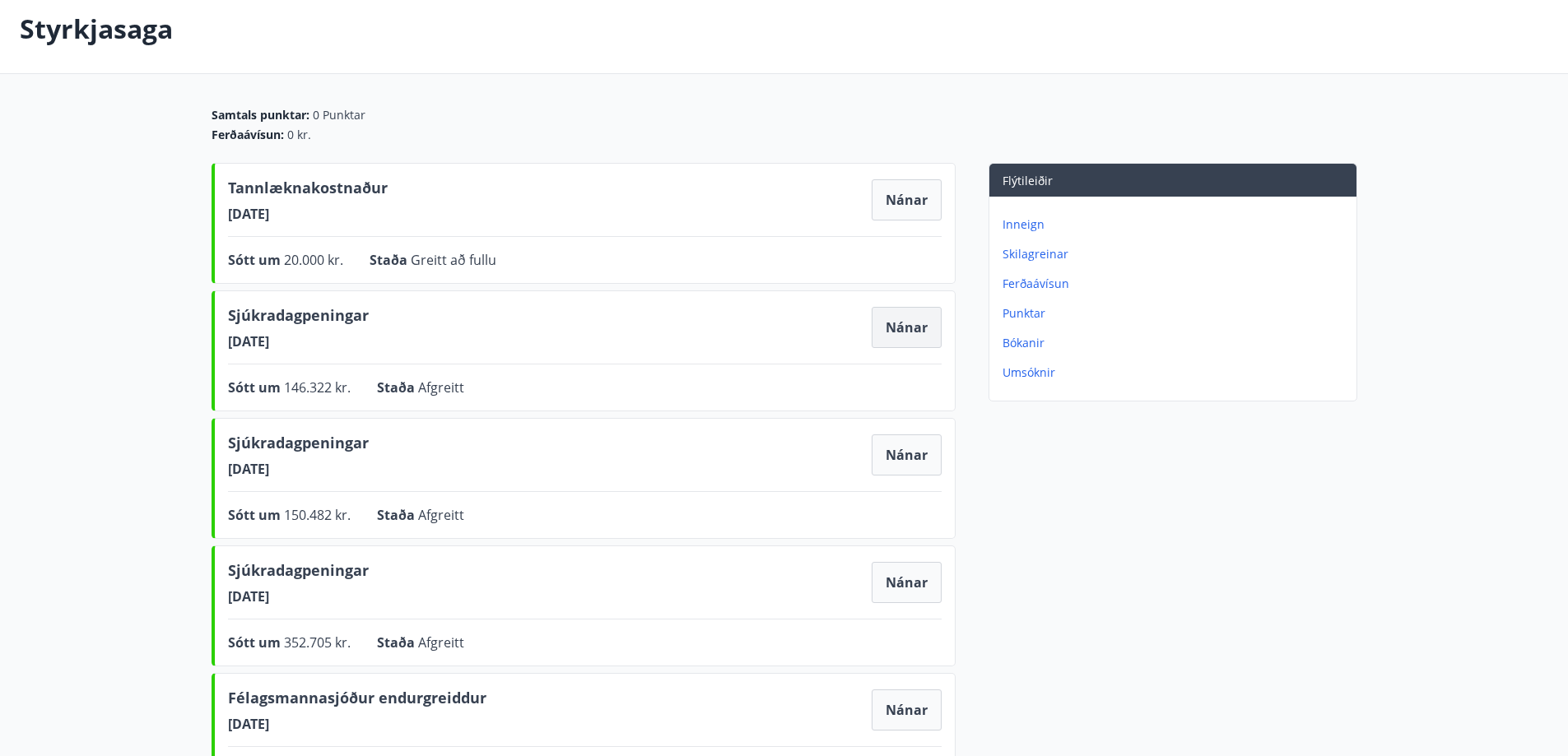
click at [922, 343] on button "Nánar" at bounding box center [906, 328] width 70 height 41
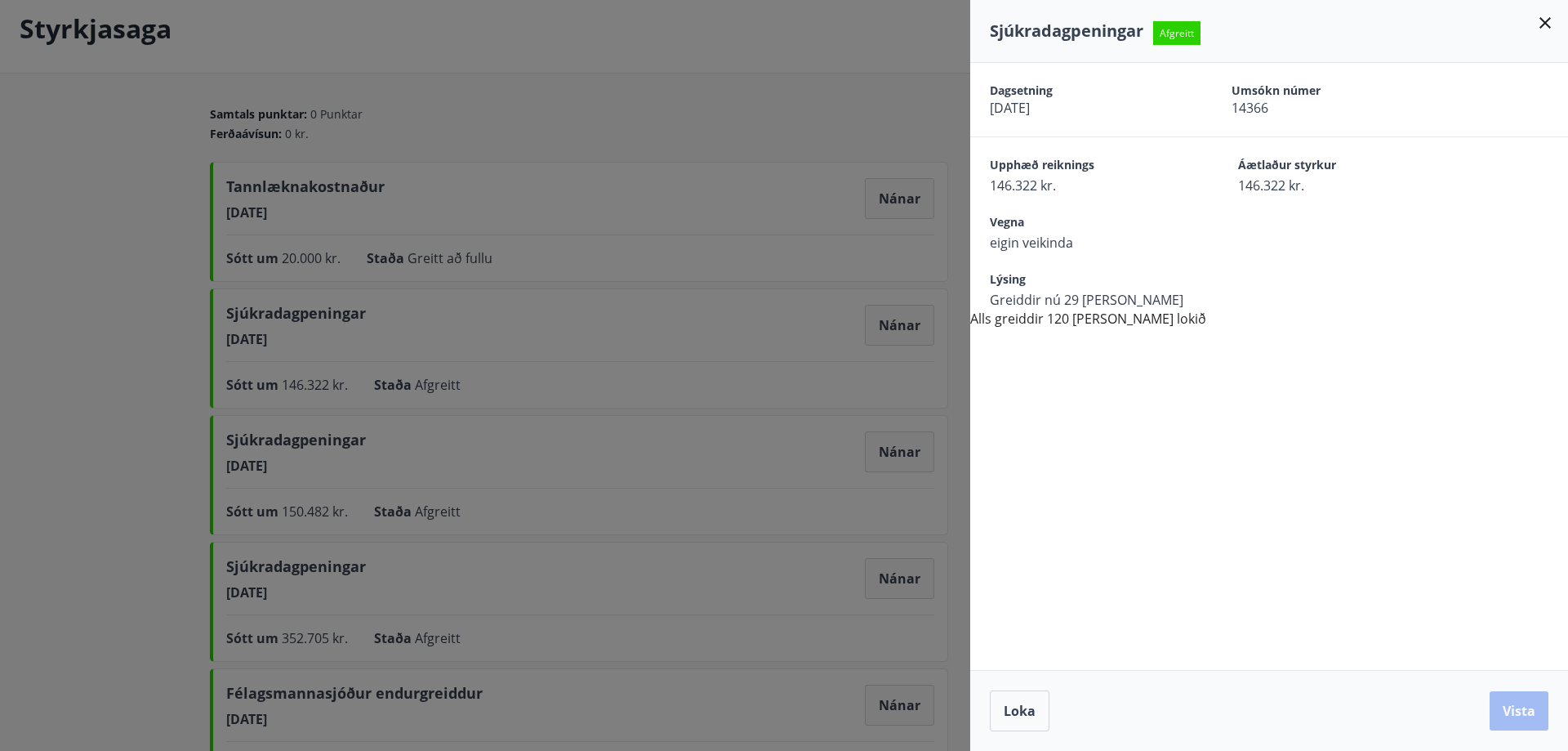
drag, startPoint x: 787, startPoint y: 373, endPoint x: 831, endPoint y: 467, distance: 103.8
click at [791, 373] on div at bounding box center [784, 376] width 1568 height 751
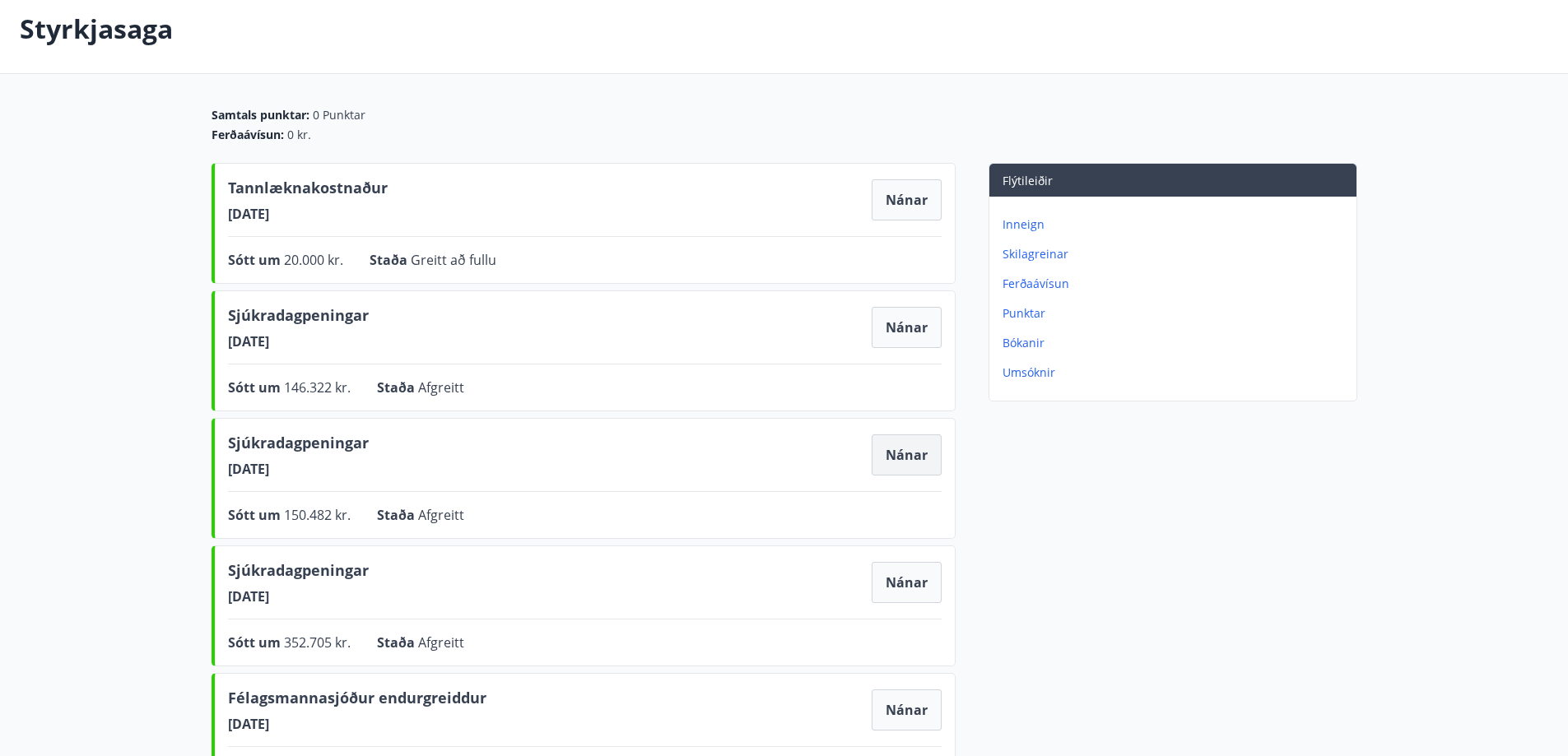
click at [920, 467] on button "Nánar" at bounding box center [906, 455] width 70 height 41
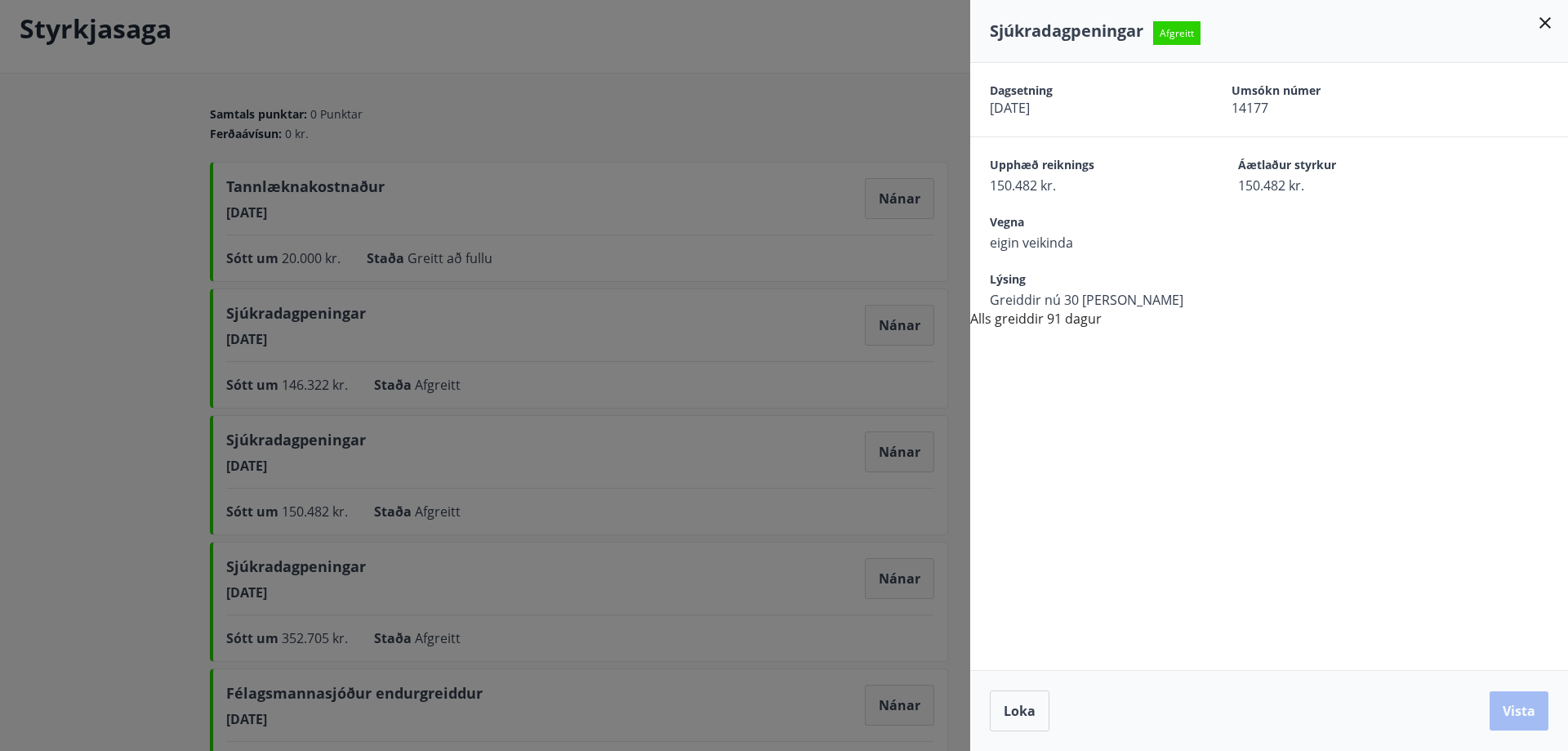
click at [811, 493] on div at bounding box center [784, 376] width 1568 height 751
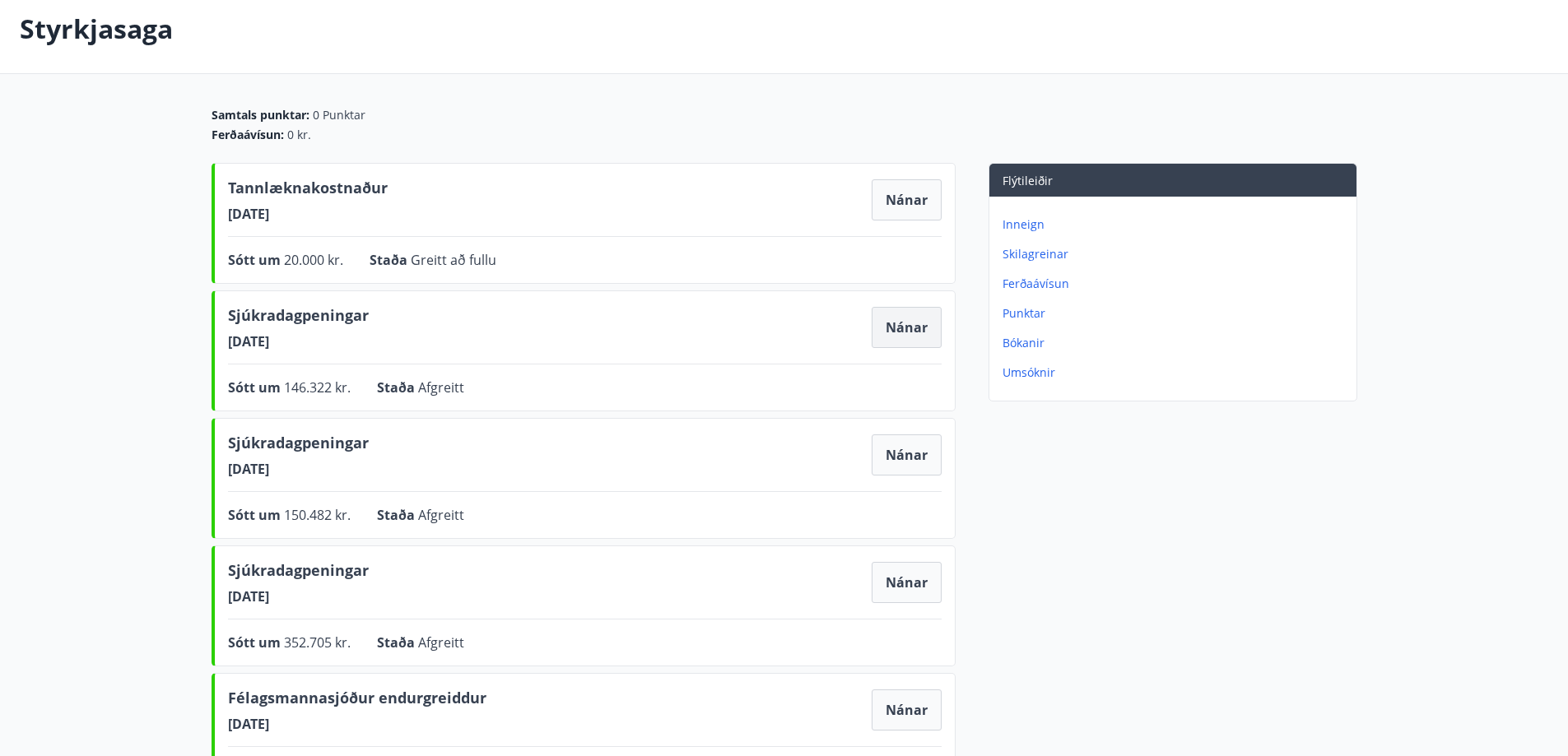
click at [919, 337] on button "Nánar" at bounding box center [906, 328] width 70 height 41
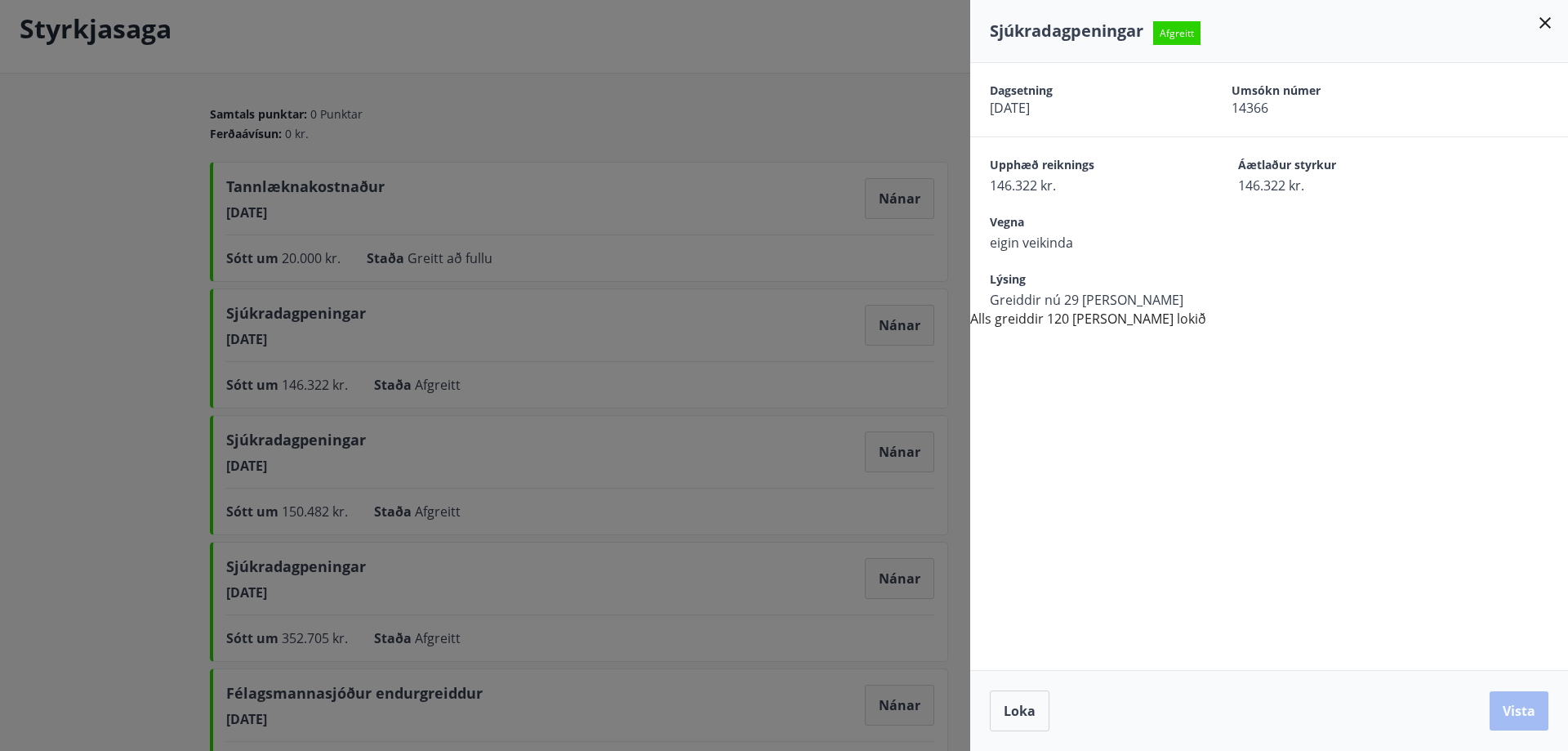
click at [530, 413] on div at bounding box center [784, 376] width 1568 height 751
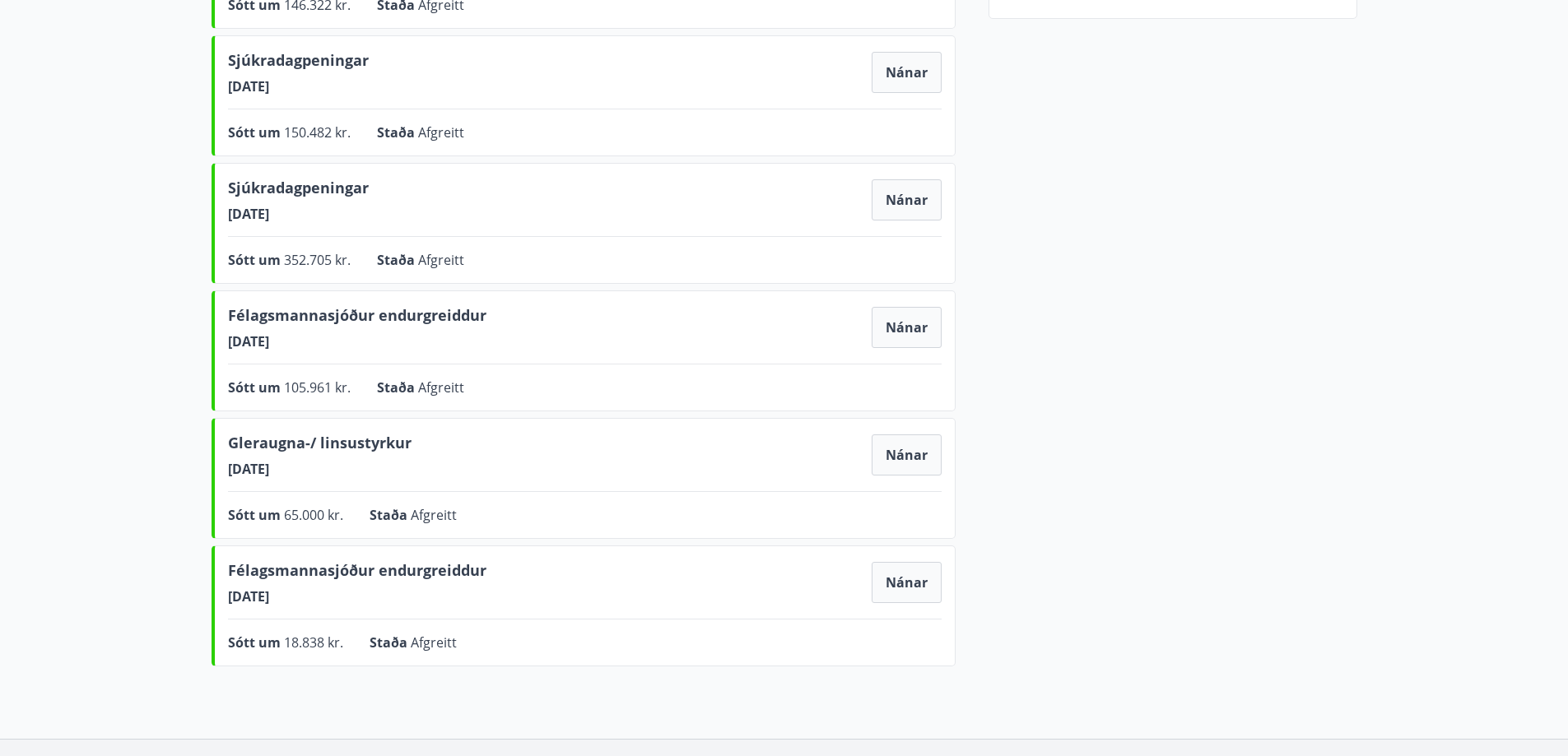
scroll to position [494, 0]
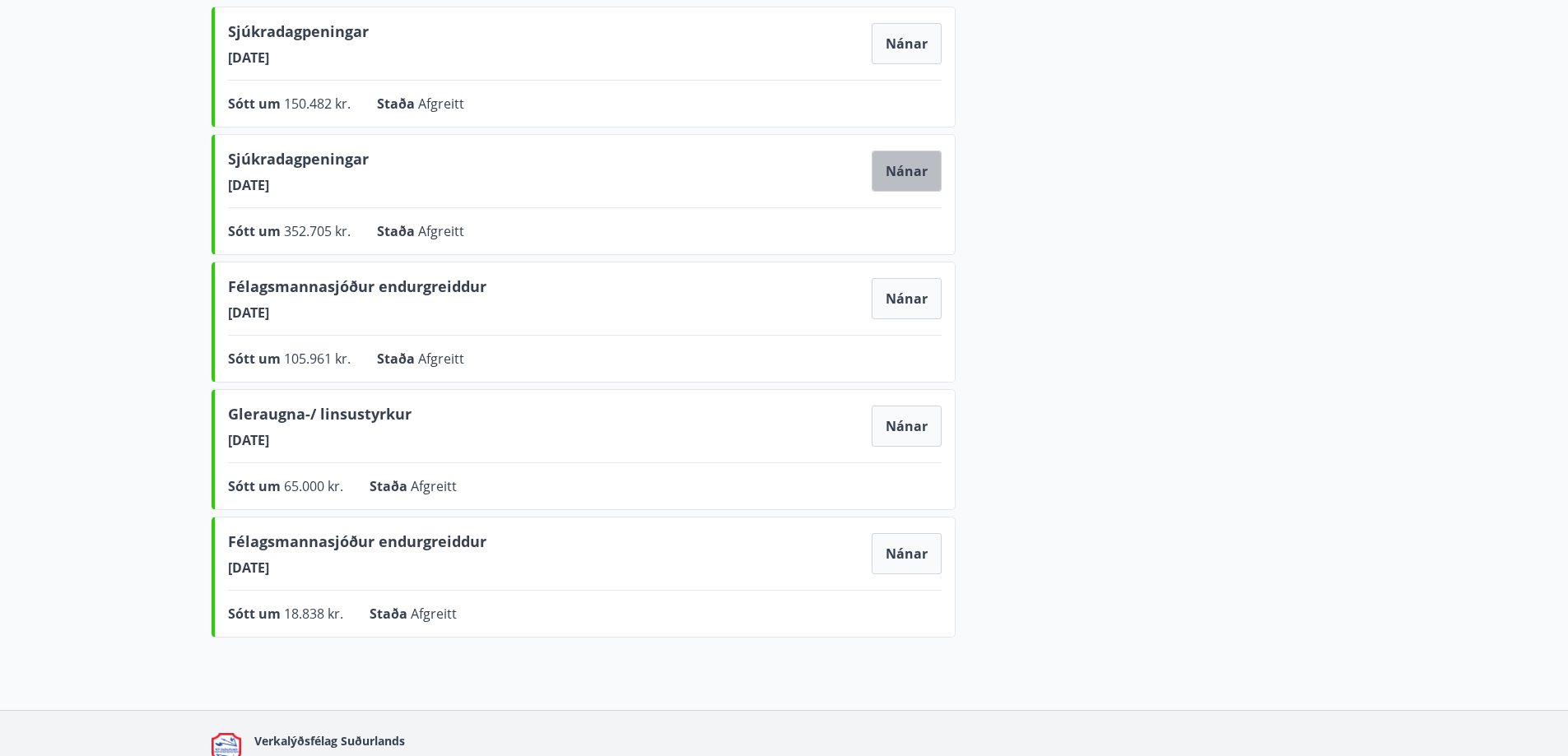
click at [884, 163] on button "Nánar" at bounding box center [906, 171] width 70 height 41
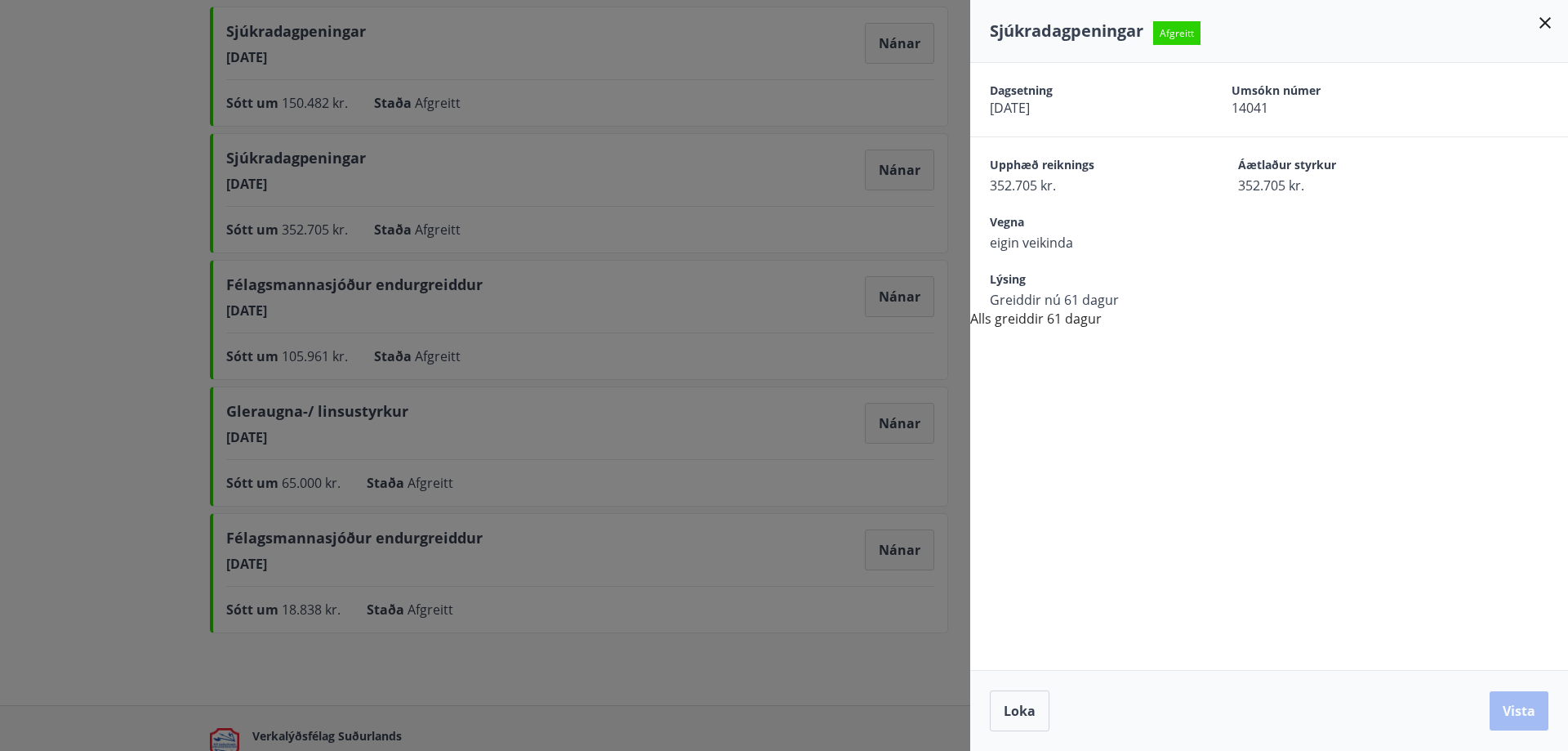
click at [850, 231] on div at bounding box center [784, 376] width 1568 height 751
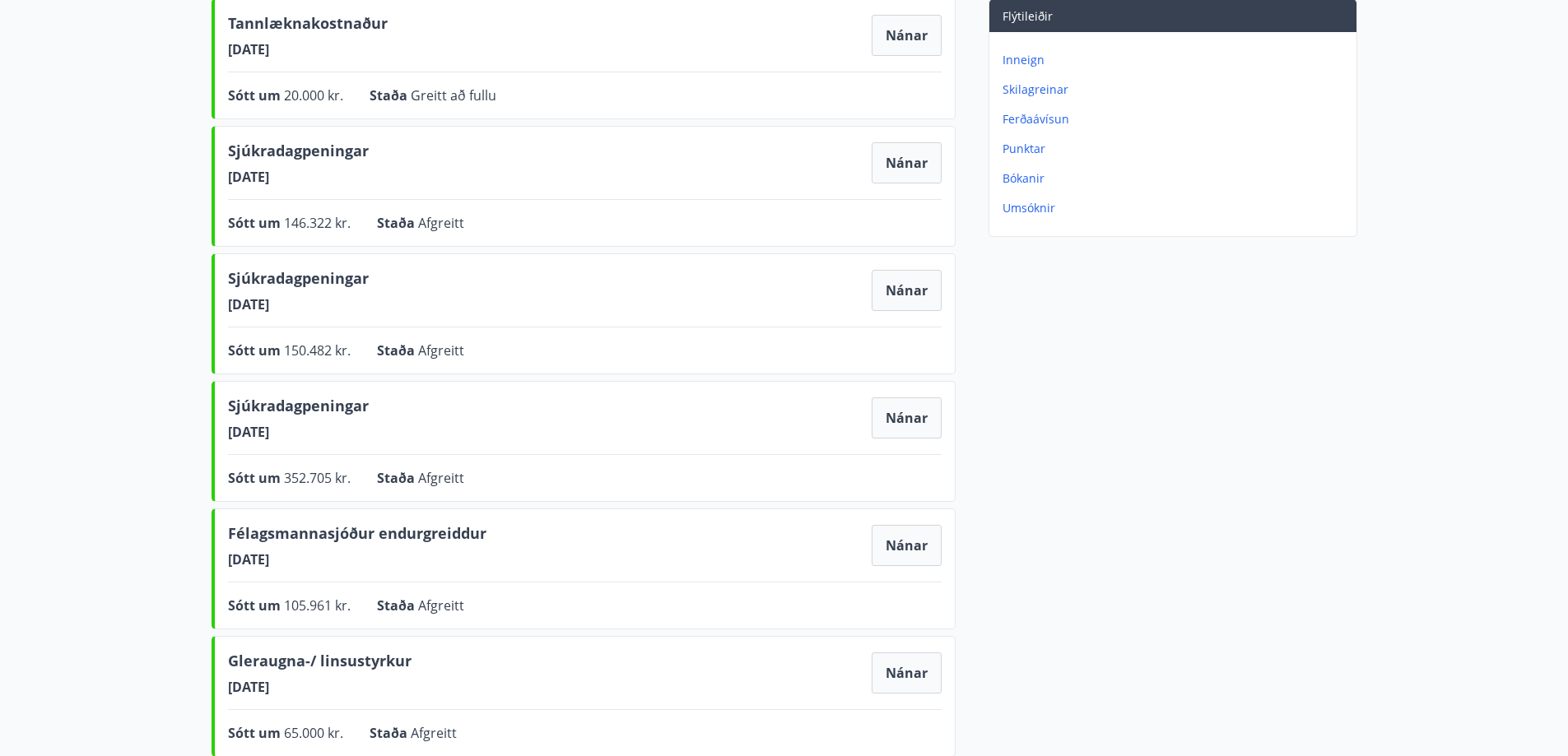
scroll to position [165, 0]
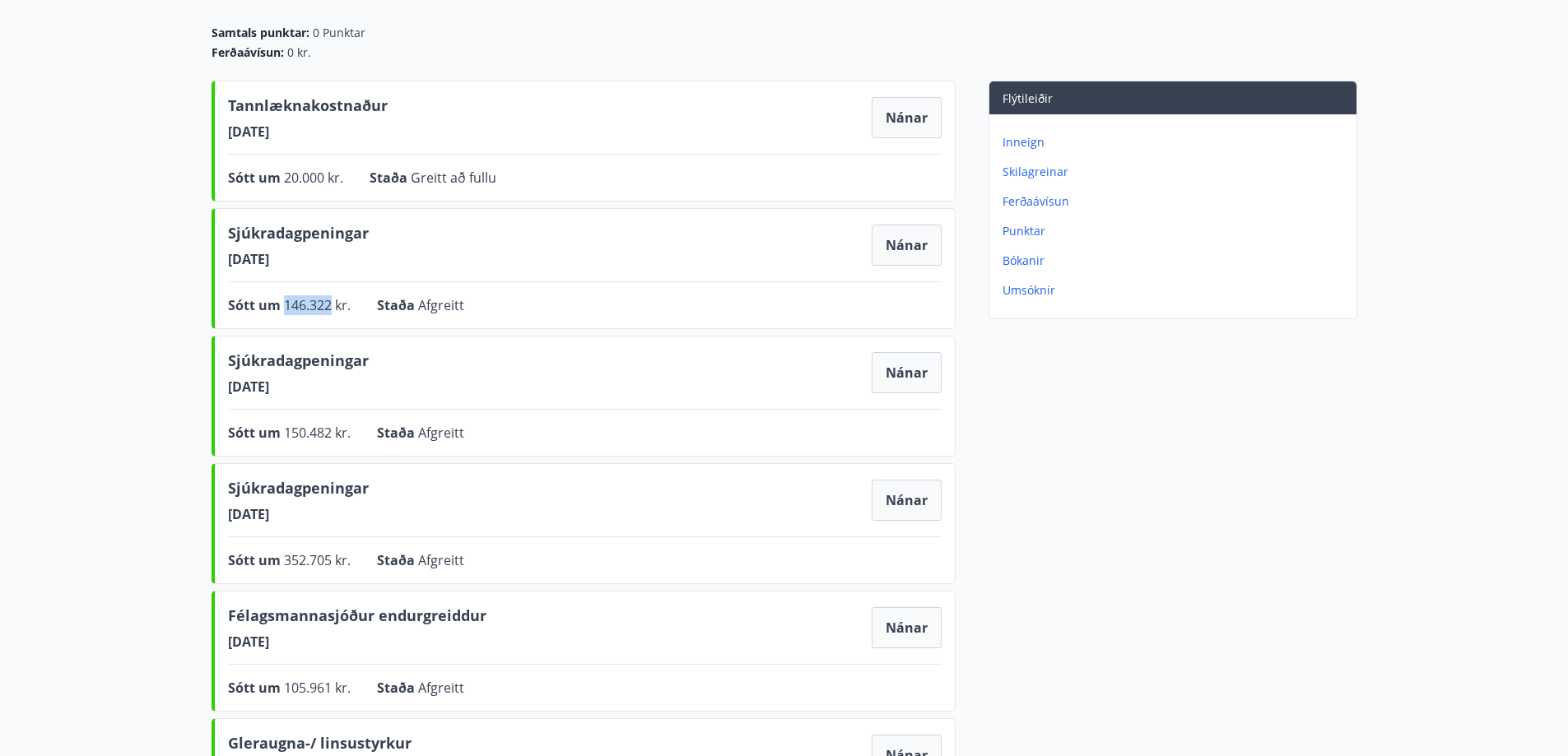
drag, startPoint x: 285, startPoint y: 306, endPoint x: 332, endPoint y: 304, distance: 47.0
click at [332, 304] on span "146.322 kr." at bounding box center [317, 305] width 66 height 18
copy span "146.322"
click at [695, 457] on div "Tannlæknakostnaður 18.08.2025 Nánar Sótt um 20.000 kr. Staða Greitt að fullu Ná…" at bounding box center [584, 526] width 744 height 892
